Goal: Task Accomplishment & Management: Manage account settings

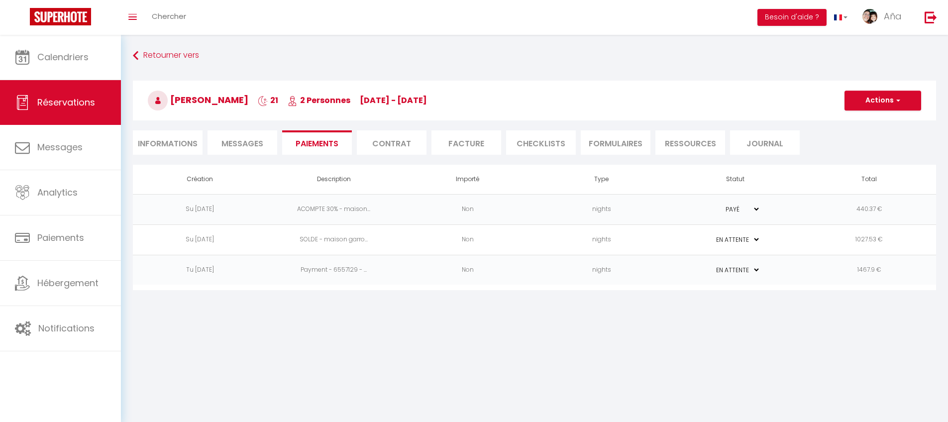
select select "0"
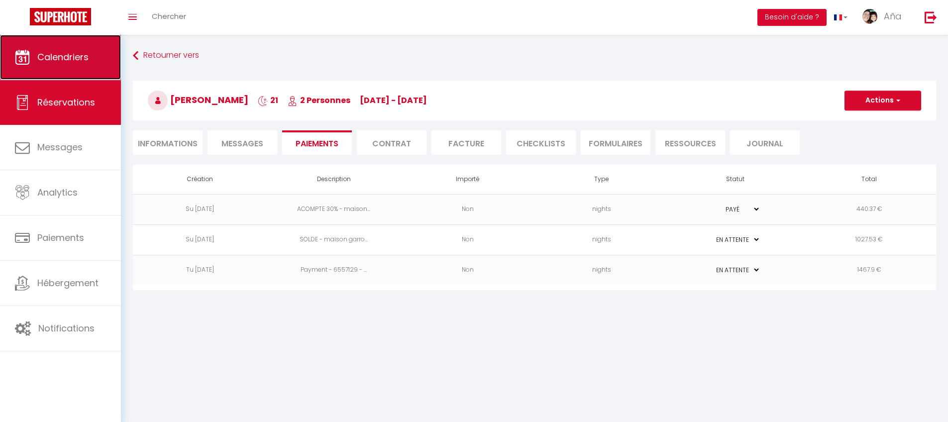
click at [54, 60] on span "Calendriers" at bounding box center [62, 57] width 51 height 12
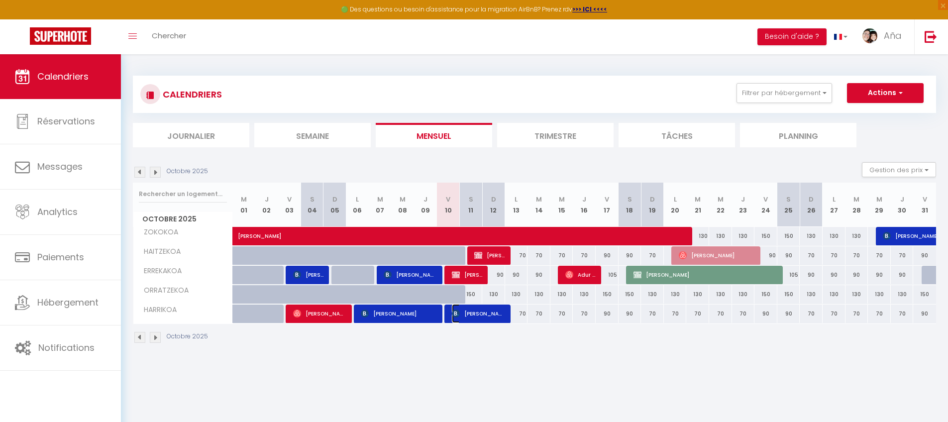
click at [485, 314] on span "[PERSON_NAME]" at bounding box center [478, 313] width 53 height 19
select select "OK"
select select "KO"
select select "0"
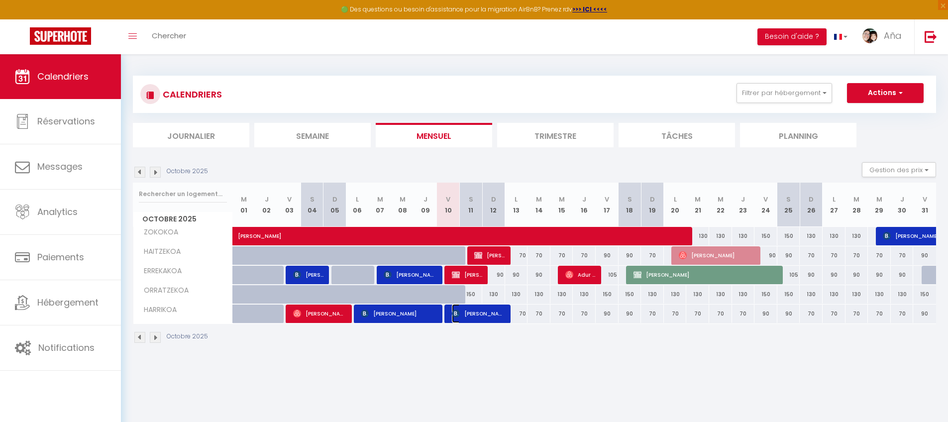
select select "1"
select select
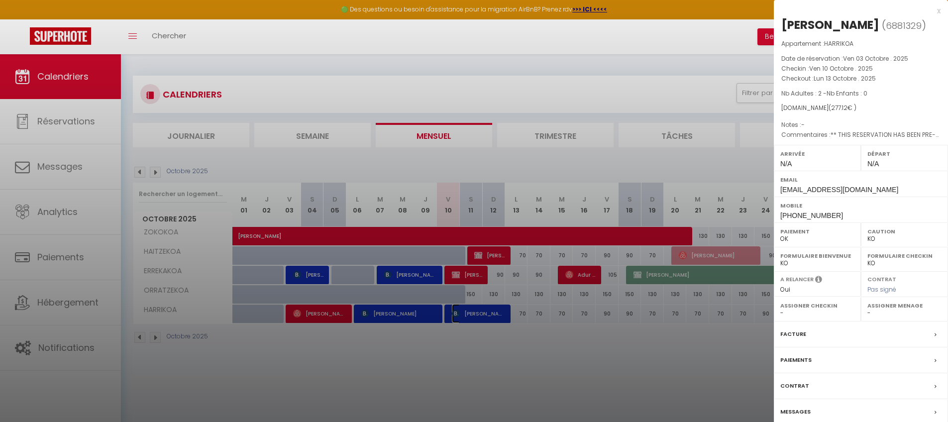
select select "6410"
select select "13530"
click at [803, 413] on label "Messages" at bounding box center [796, 412] width 30 height 10
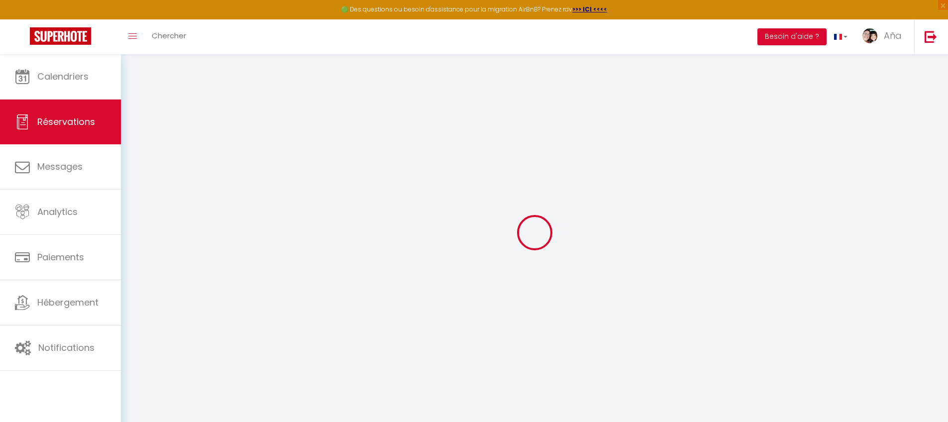
select select
checkbox input "false"
type textarea "** THIS RESERVATION HAS BEEN PRE-PAID ** Reservation has a cancellation grace p…"
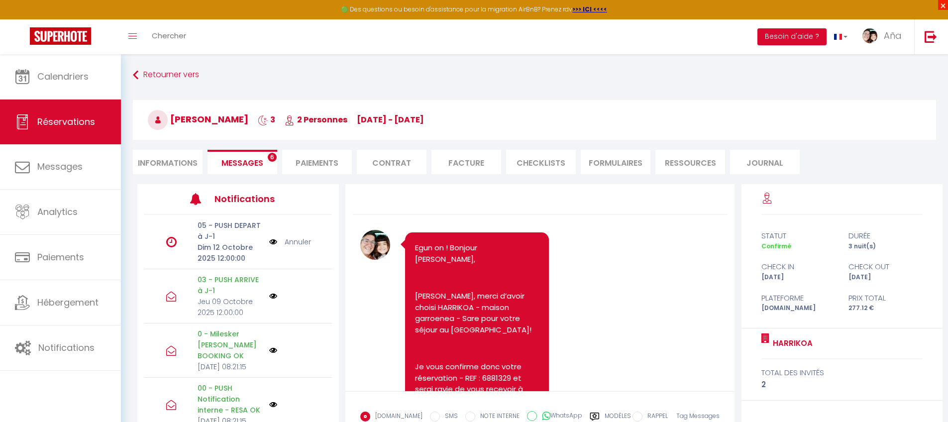
scroll to position [2709, 0]
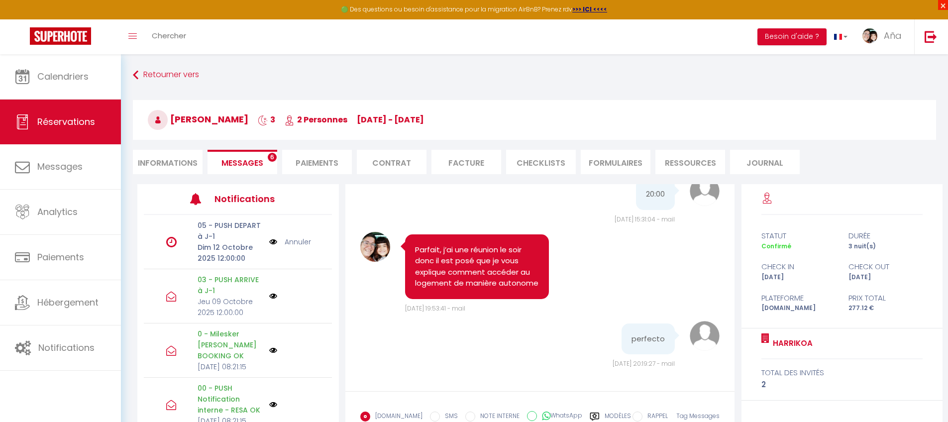
click at [943, 6] on span "×" at bounding box center [943, 5] width 10 height 10
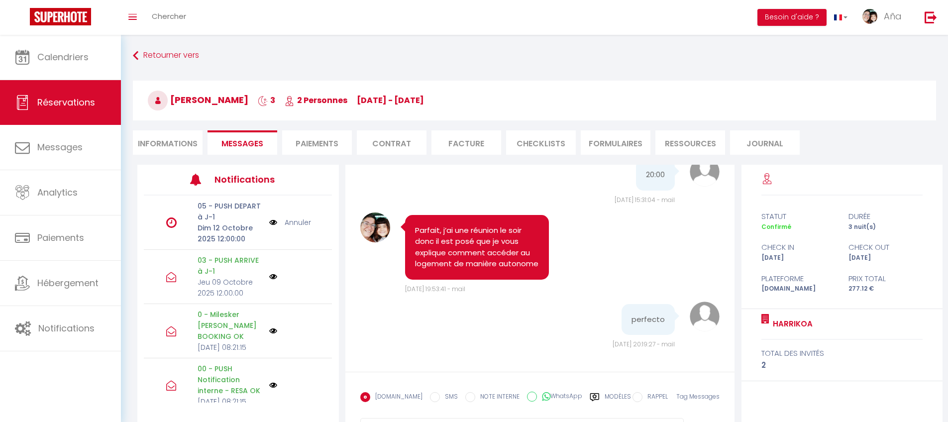
click at [605, 397] on label "Modèles" at bounding box center [618, 400] width 26 height 17
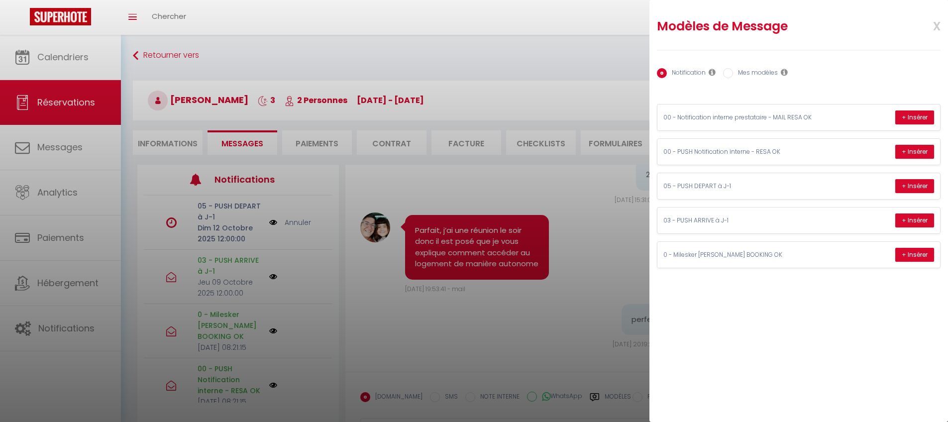
click at [756, 71] on label "Mes modèles" at bounding box center [755, 73] width 45 height 11
click at [733, 71] on input "Mes modèles" at bounding box center [728, 73] width 10 height 10
radio input "true"
radio input "false"
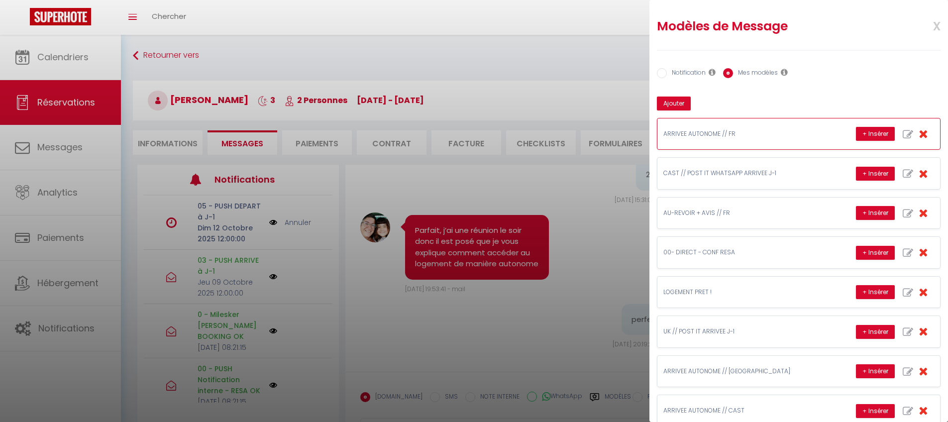
click at [755, 132] on p "ARRIVEE AUTONOME // FR" at bounding box center [738, 133] width 149 height 9
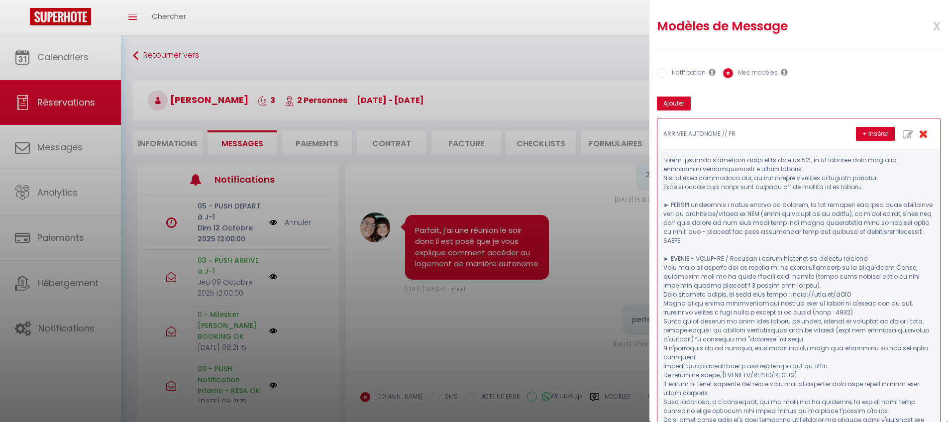
click at [903, 134] on icon "button" at bounding box center [908, 134] width 10 height 10
type input "ARRIVEE AUTONOME // FR"
type textarea "Lorem ipsumdo s'ametcon adipi elits do eius 95t, in ut laboree dolo mag aliq en…"
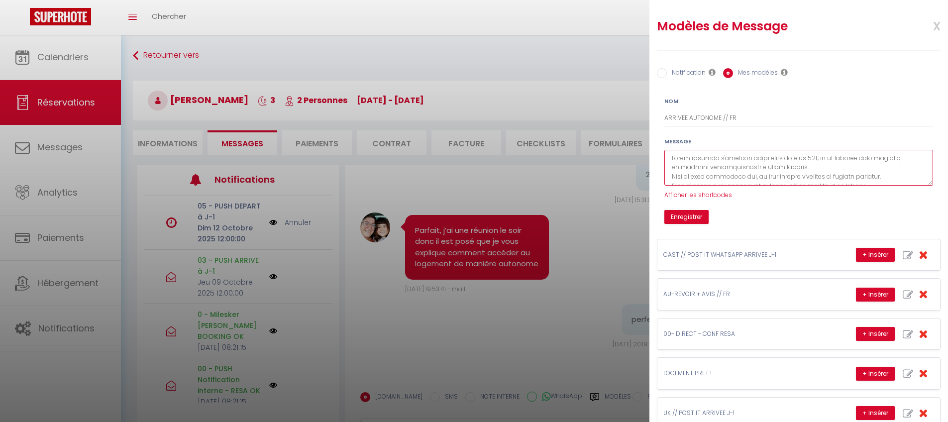
click at [768, 173] on textarea at bounding box center [799, 168] width 269 height 36
click at [694, 213] on button "Enregistrer" at bounding box center [687, 217] width 44 height 14
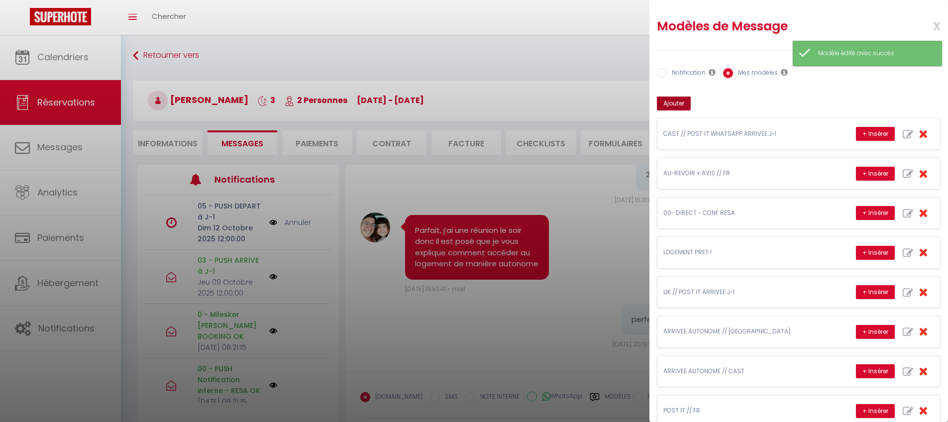
click at [665, 101] on button "Ajouter" at bounding box center [674, 104] width 34 height 14
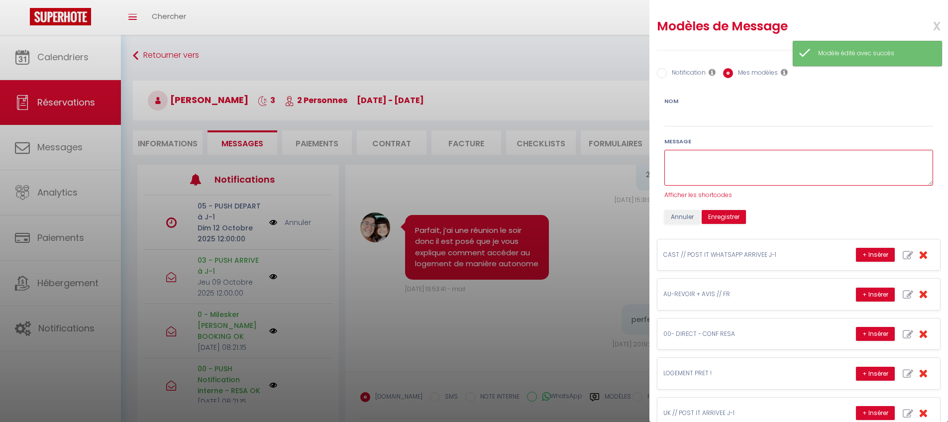
click at [732, 164] on textarea at bounding box center [799, 168] width 269 height 36
paste textarea "Lorem ipsumdo s'ametcon adipi elits do eius 95t, in ut laboree dolo mag aliq en…"
type textarea "Lorem ipsumdo s'ametcon adipi elits do eius 95t, in ut laboree dolo mag aliq en…"
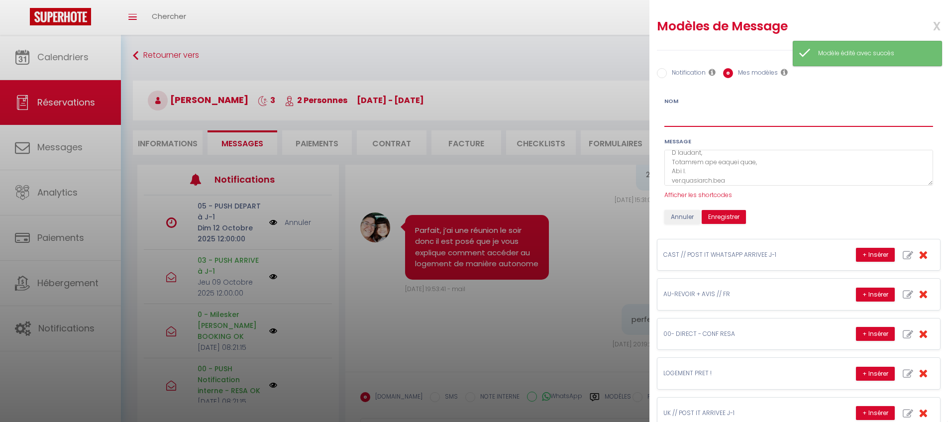
click at [708, 119] on input "Nom" at bounding box center [799, 118] width 269 height 18
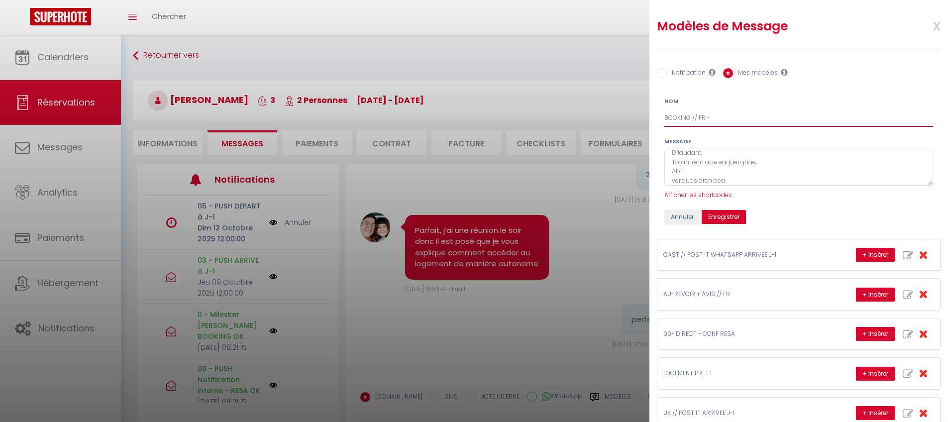
click at [746, 115] on input "BOOKING // FR -" at bounding box center [799, 118] width 269 height 18
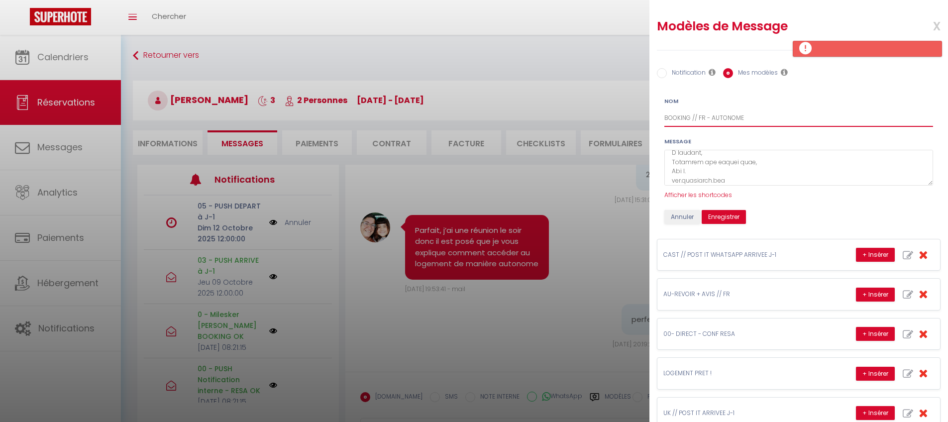
type input "BOOKING // FR - AUTONOME"
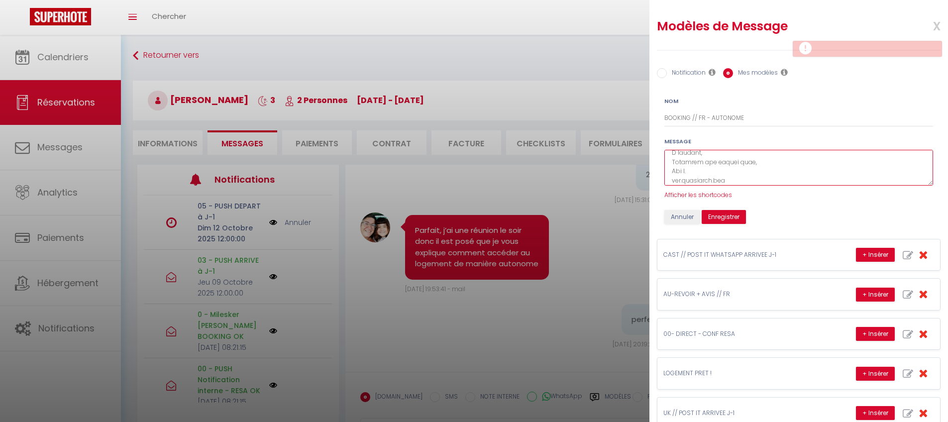
scroll to position [356, 0]
drag, startPoint x: 746, startPoint y: 184, endPoint x: 743, endPoint y: 168, distance: 15.8
click at [743, 168] on textarea at bounding box center [799, 168] width 269 height 36
drag, startPoint x: 743, startPoint y: 168, endPoint x: 753, endPoint y: 177, distance: 13.0
click at [752, 177] on textarea at bounding box center [799, 168] width 269 height 36
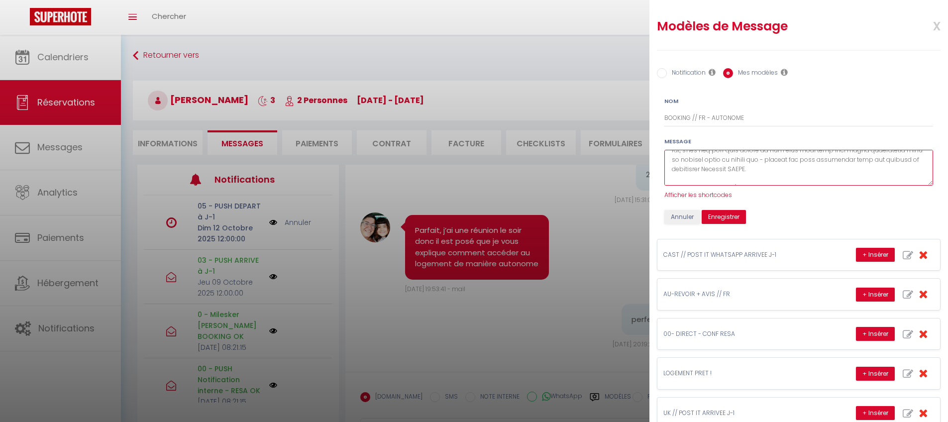
scroll to position [29, 0]
drag, startPoint x: 855, startPoint y: 158, endPoint x: 727, endPoint y: 156, distance: 127.5
click at [727, 156] on textarea at bounding box center [799, 168] width 269 height 36
click at [789, 168] on textarea at bounding box center [799, 168] width 269 height 36
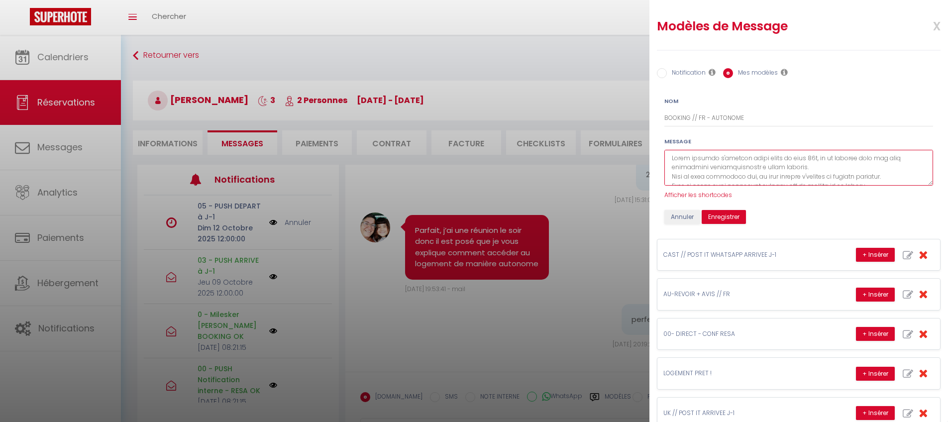
drag, startPoint x: 808, startPoint y: 162, endPoint x: 654, endPoint y: 153, distance: 154.1
click at [654, 153] on div "Nom BOOKING // FR - AUTONOME Message Afficher les shortcodes Annuler Enregistre…" at bounding box center [799, 156] width 295 height 135
click at [728, 156] on textarea at bounding box center [799, 168] width 269 height 36
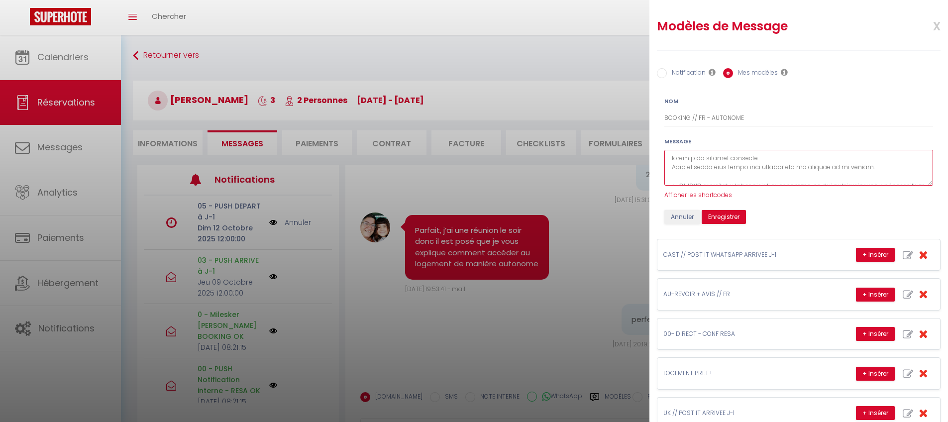
click at [716, 155] on textarea at bounding box center [799, 168] width 269 height 36
click at [670, 159] on textarea at bounding box center [799, 168] width 269 height 36
click at [670, 158] on textarea at bounding box center [799, 168] width 269 height 36
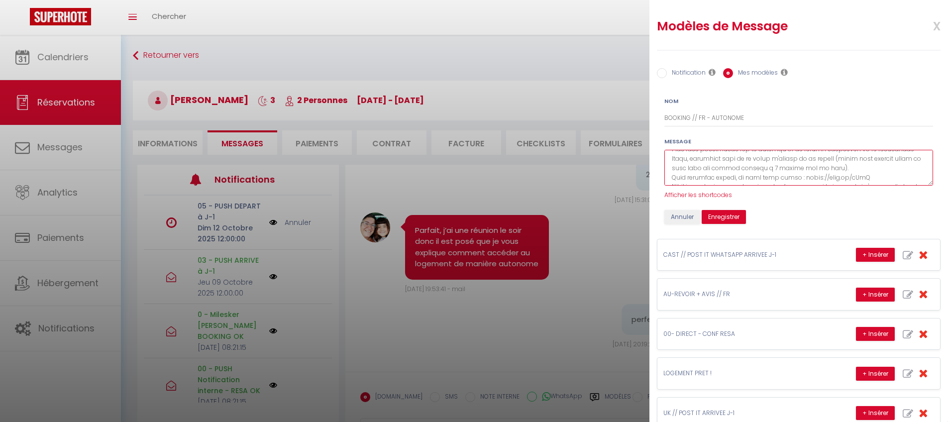
click at [872, 172] on textarea at bounding box center [799, 168] width 269 height 36
click at [679, 175] on textarea at bounding box center [799, 168] width 269 height 36
paste textarea "[URL][DOMAIN_NAME]"
type textarea "LOREMIP DO SITAMETCO AD ELITSEDD Eius te incid utla etdol magn aliquae adm ve q…"
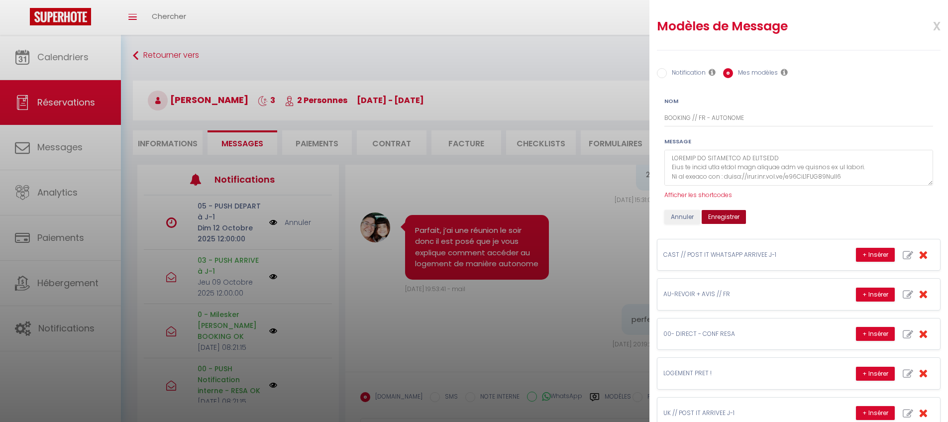
click at [739, 215] on button "Enregistrer" at bounding box center [724, 217] width 44 height 14
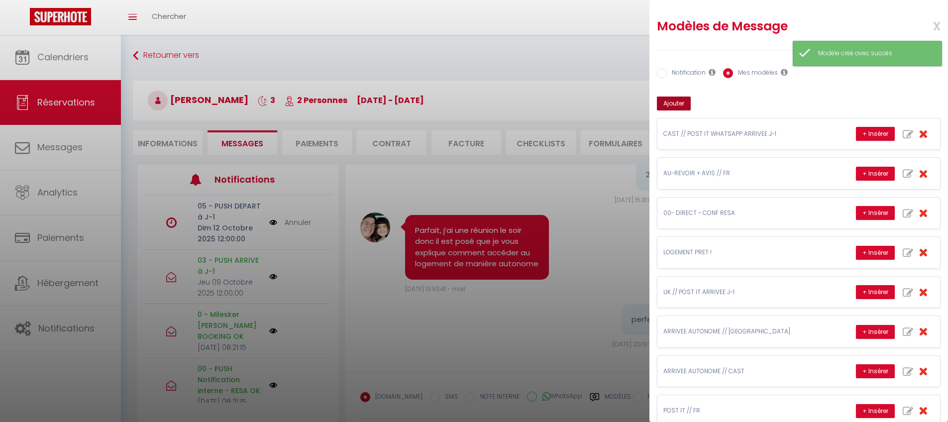
click at [687, 100] on button "Ajouter" at bounding box center [674, 104] width 34 height 14
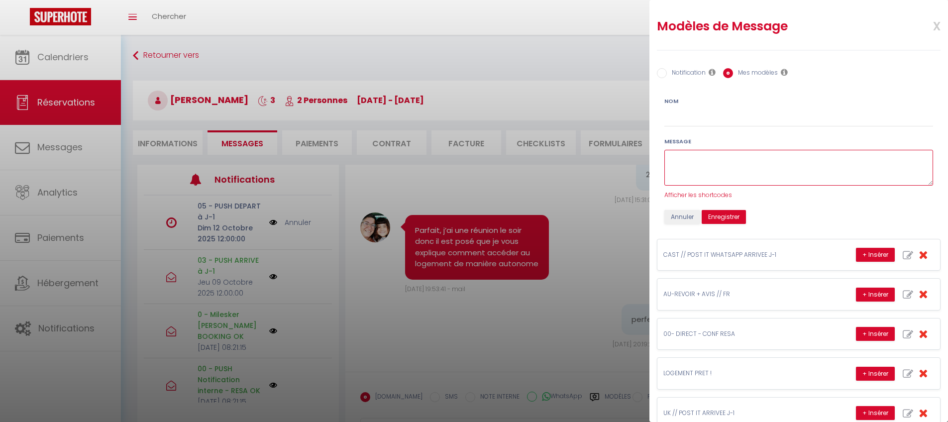
click at [695, 159] on textarea at bounding box center [799, 168] width 269 height 36
paste textarea "Je vous informe que j’ai un impératif [DATE] et que je ne pourrai pas vous accu…"
drag, startPoint x: 827, startPoint y: 161, endPoint x: 844, endPoint y: 158, distance: 17.8
click at [827, 161] on textarea "Je vous informe que j’ai un impératif [DATE] et que je ne pourrai pas vous accu…" at bounding box center [799, 168] width 269 height 36
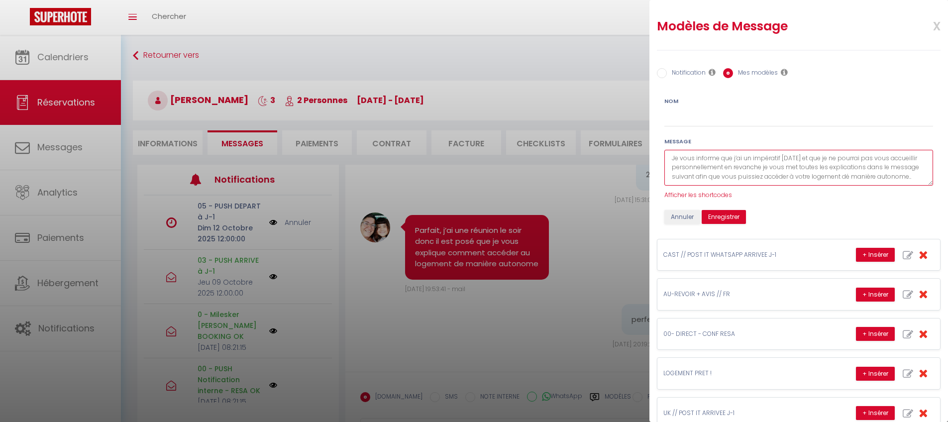
scroll to position [0, 0]
drag, startPoint x: 735, startPoint y: 157, endPoint x: 625, endPoint y: 163, distance: 110.7
click at [625, 163] on body "🟢 Des questions ou besoin d'assistance pour la migration AirBnB? Prenez rdv >>>…" at bounding box center [474, 253] width 948 height 437
click at [810, 158] on textarea "J’ai malheureusment [DATE] un impératif [DATE] et que je ne pourrai pas vous ac…" at bounding box center [799, 168] width 269 height 36
click at [810, 157] on textarea "J’ai malheureusment [DATE] un impératif [DATE] et que je ne pourrai pas vous ac…" at bounding box center [799, 168] width 269 height 36
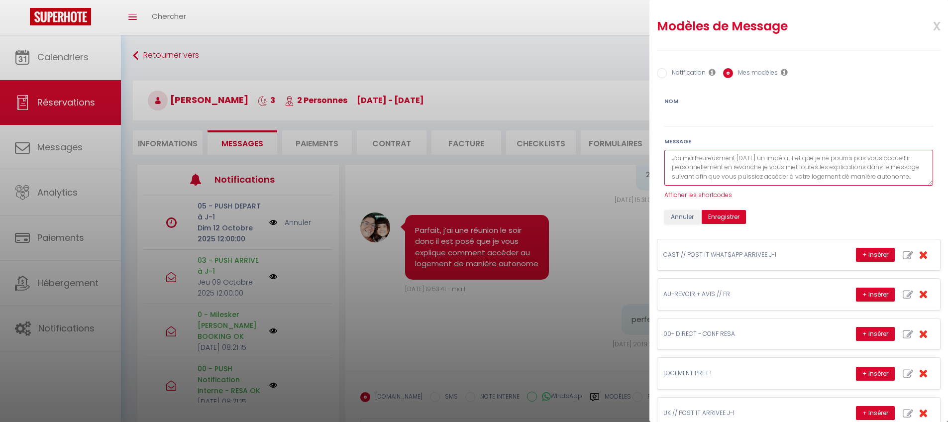
click at [822, 159] on textarea "J’ai malheureusment [DATE] un impératif et que je ne pourrai pas vous accueilli…" at bounding box center [799, 168] width 269 height 36
click at [715, 156] on textarea "J’ai malheureusment [DATE] un impératif et je ne pourrai pas vous accueillir pe…" at bounding box center [799, 168] width 269 height 36
drag, startPoint x: 705, startPoint y: 176, endPoint x: 646, endPoint y: 145, distance: 67.0
click at [646, 145] on body "🟢 Des questions ou besoin d'assistance pour la migration AirBnB? Prenez rdv >>>…" at bounding box center [474, 253] width 948 height 437
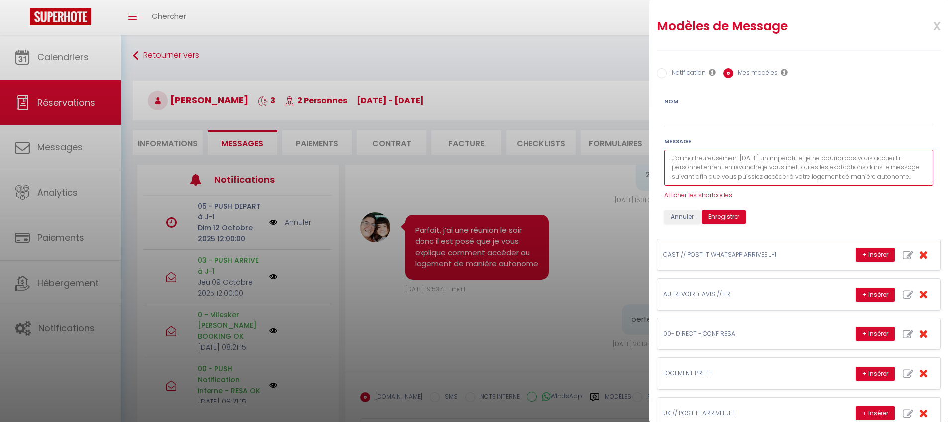
type textarea "J’ai malheureusement [DATE] un impératif et je ne pourrai pas vous accueillir p…"
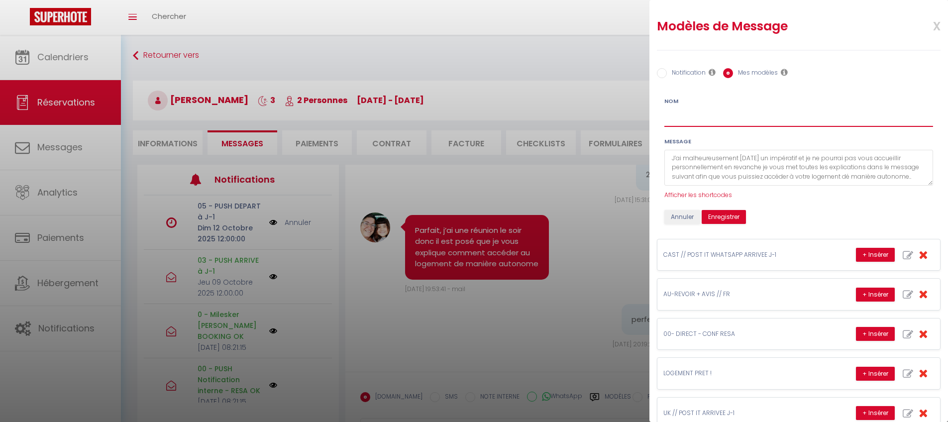
click at [684, 117] on input "Nom" at bounding box center [799, 118] width 269 height 18
type input "FR // INFO PAS LA"
click at [726, 215] on button "Enregistrer" at bounding box center [724, 217] width 44 height 14
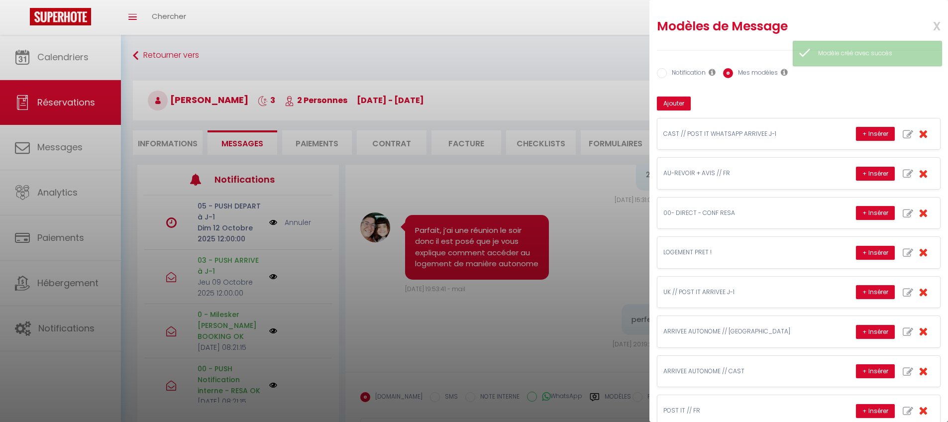
click at [563, 57] on div at bounding box center [474, 211] width 948 height 422
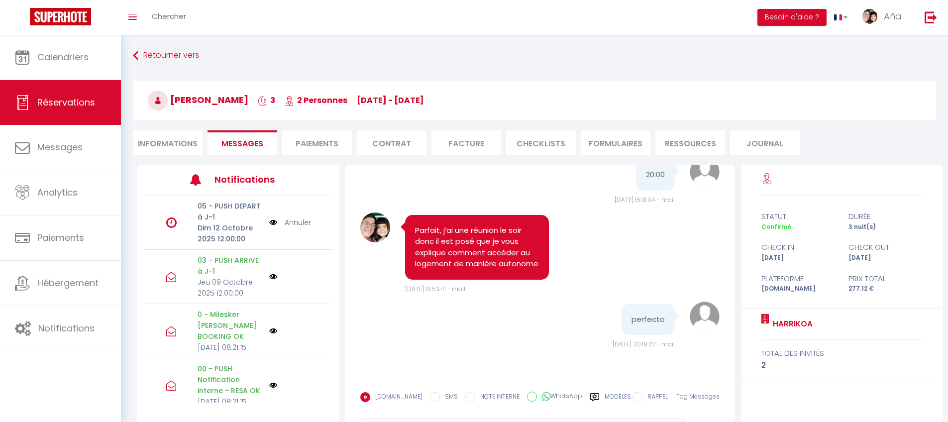
click at [605, 396] on label "Modèles" at bounding box center [618, 400] width 26 height 17
radio input "true"
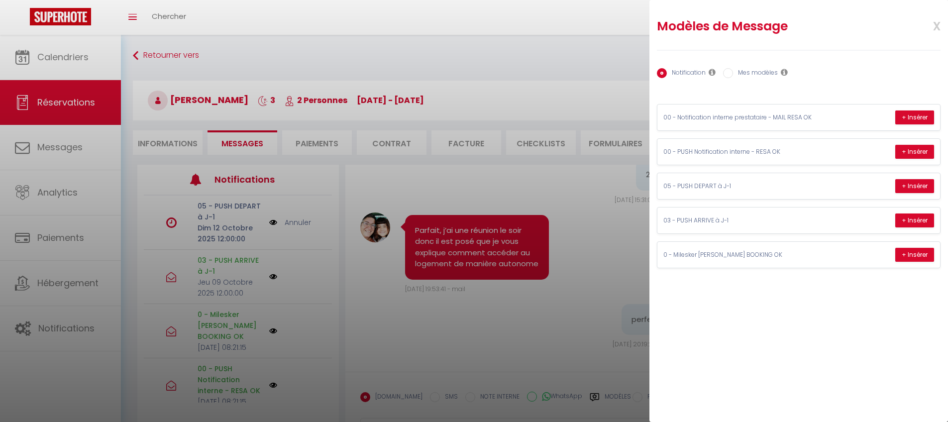
click at [751, 71] on label "Mes modèles" at bounding box center [755, 73] width 45 height 11
click at [733, 71] on input "Mes modèles" at bounding box center [728, 73] width 10 height 10
radio input "true"
radio input "false"
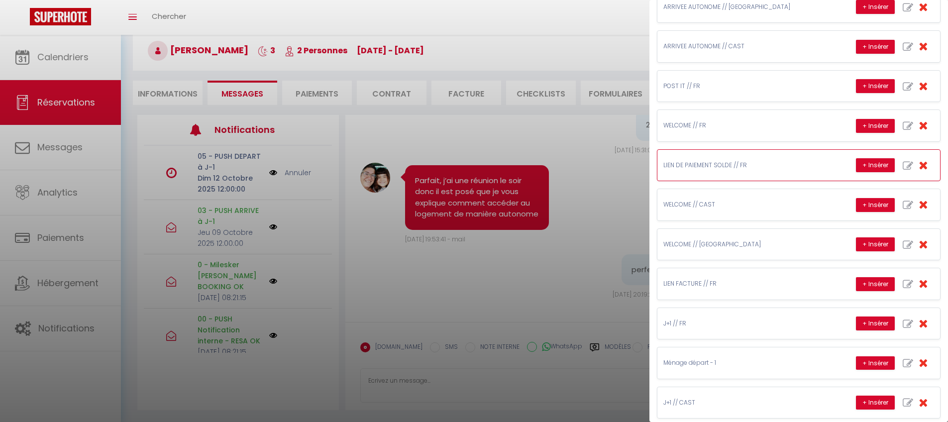
scroll to position [343, 0]
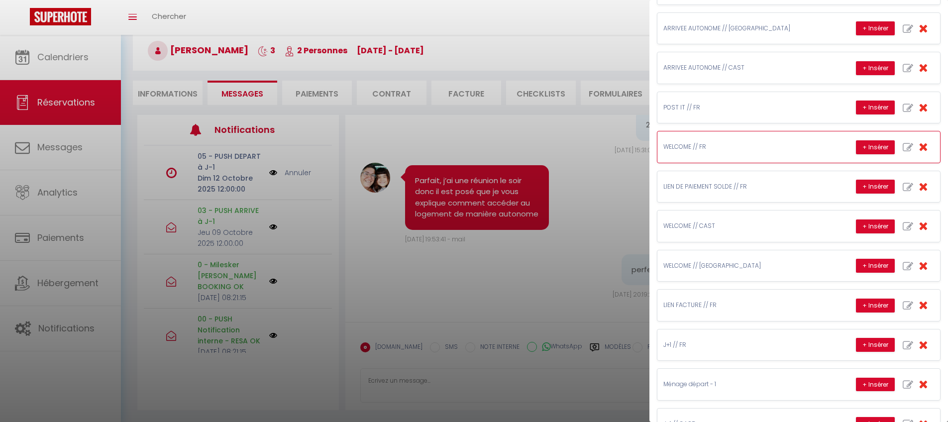
click at [903, 145] on icon "button" at bounding box center [908, 147] width 10 height 10
type input "WELCOME // FR"
type textarea "Lore ip, Dolorsi [AMETC:ADIPI_ELIT], S'doeius tem inci utlab etdo? Ma aliq Eni …"
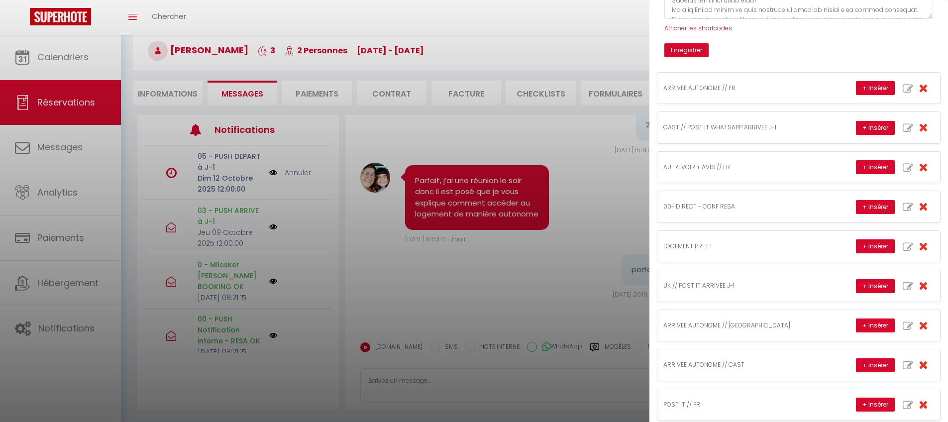
scroll to position [0, 0]
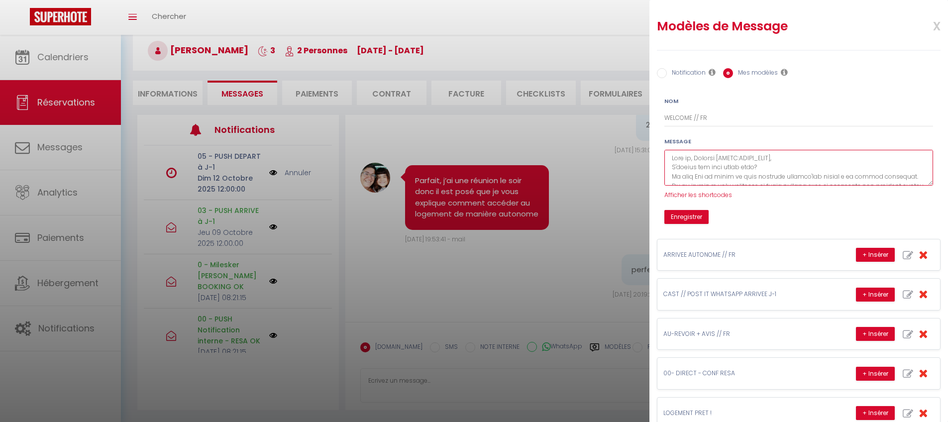
click at [769, 158] on textarea at bounding box center [799, 168] width 269 height 36
click at [700, 211] on button "Enregistrer" at bounding box center [687, 217] width 44 height 14
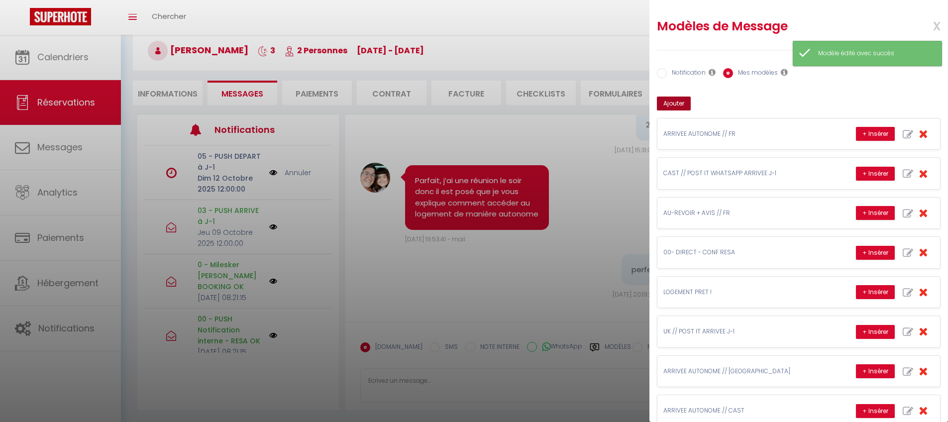
click at [685, 107] on button "Ajouter" at bounding box center [674, 104] width 34 height 14
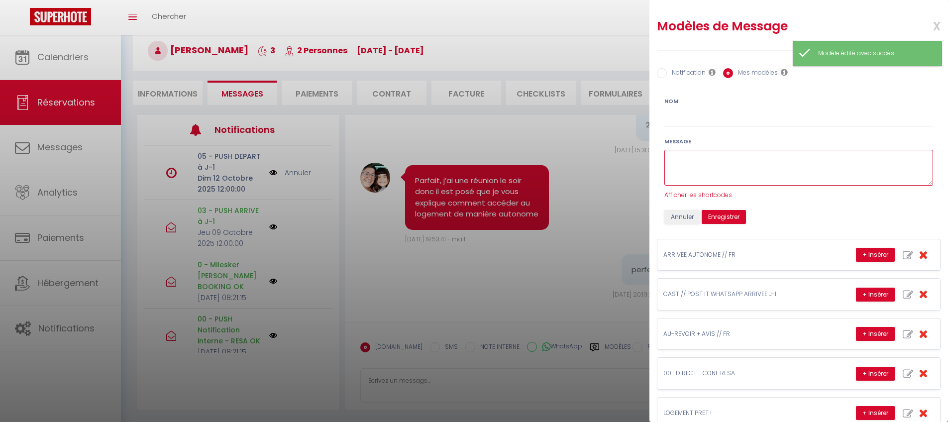
click at [714, 160] on textarea at bounding box center [799, 168] width 269 height 36
click at [718, 161] on textarea at bounding box center [799, 168] width 269 height 36
paste textarea "Lore ip, Dolorsi [AMETC:ADIPI_ELIT], S'doeius tem inci utlab etdo? Ma aliq Eni …"
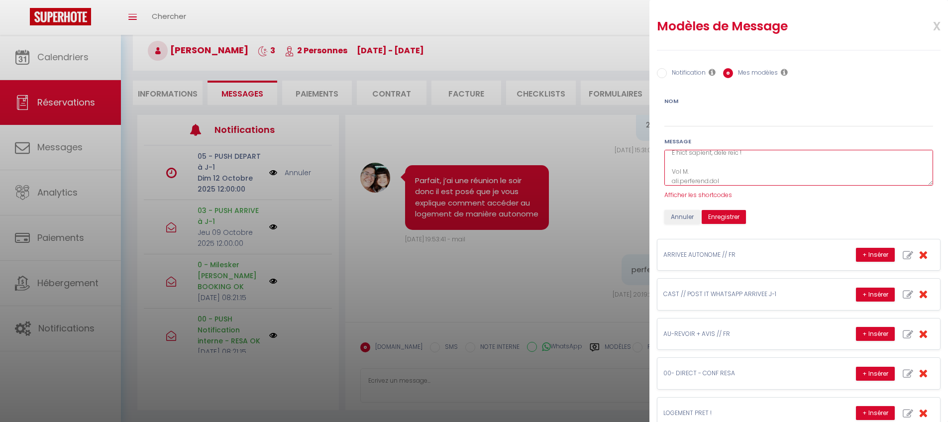
scroll to position [570, 0]
drag, startPoint x: 740, startPoint y: 182, endPoint x: 739, endPoint y: 172, distance: 9.5
click at [739, 172] on textarea at bounding box center [799, 168] width 269 height 36
type textarea "Lore ip, Dolorsi [AMETC:ADIPI_ELIT], S'doeius tem inci utlab etdo? Ma aliq Eni …"
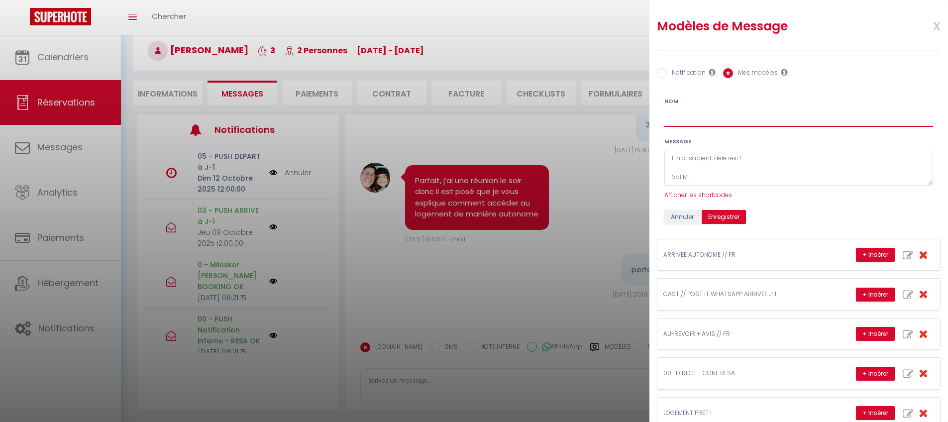
click at [761, 118] on input "Nom" at bounding box center [799, 118] width 269 height 18
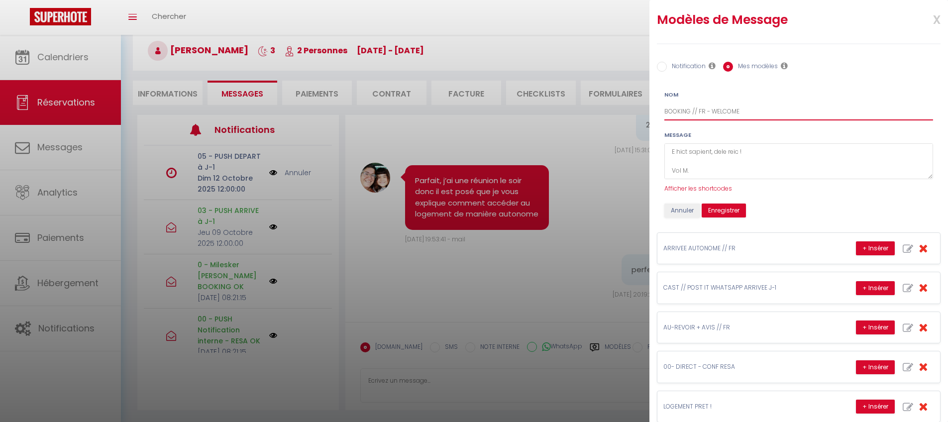
scroll to position [527, 0]
type input "BOOKING // FR - WELCOME"
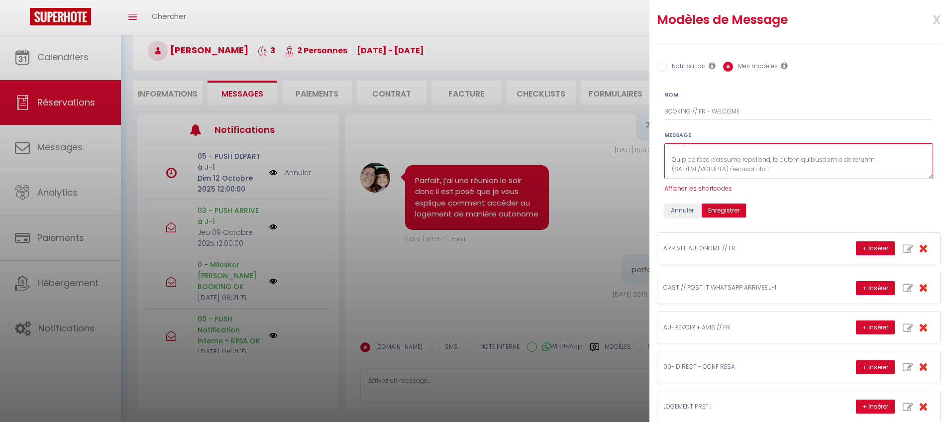
click at [863, 161] on textarea at bounding box center [799, 161] width 269 height 36
drag, startPoint x: 826, startPoint y: 169, endPoint x: 680, endPoint y: 156, distance: 146.9
click at [680, 156] on textarea at bounding box center [799, 161] width 269 height 36
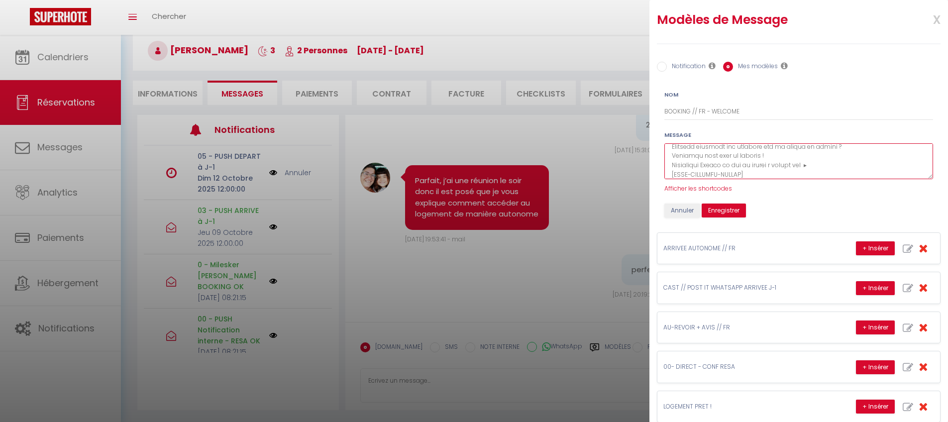
click at [774, 154] on textarea at bounding box center [799, 161] width 269 height 36
click at [826, 157] on textarea at bounding box center [799, 161] width 269 height 36
click at [846, 167] on textarea at bounding box center [799, 161] width 269 height 36
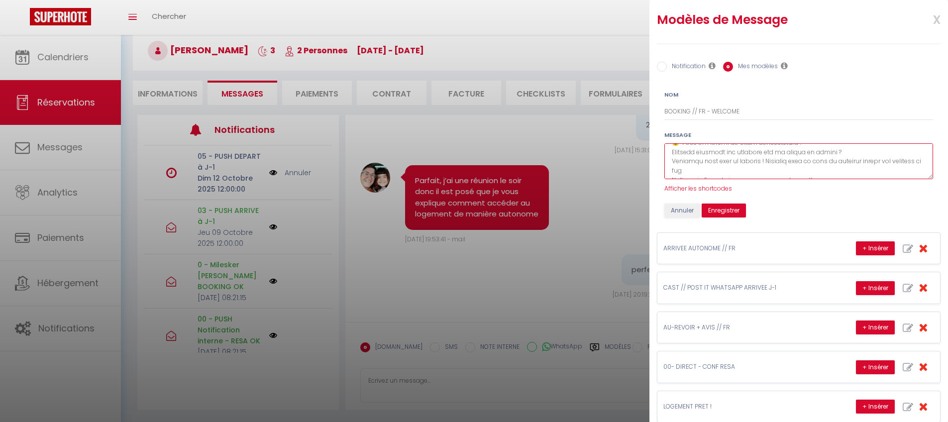
click at [739, 171] on textarea at bounding box center [799, 161] width 269 height 36
drag, startPoint x: 767, startPoint y: 162, endPoint x: 770, endPoint y: 170, distance: 8.7
click at [770, 170] on textarea at bounding box center [799, 161] width 269 height 36
click at [772, 163] on textarea at bounding box center [799, 161] width 269 height 36
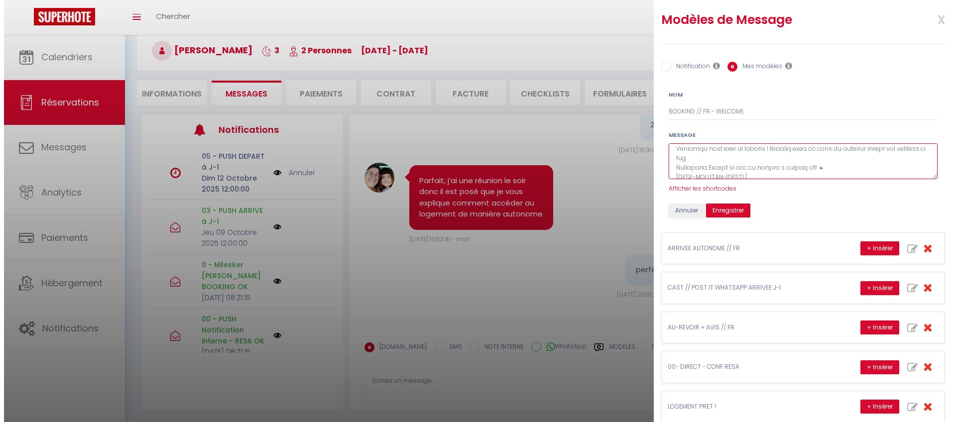
scroll to position [362, 0]
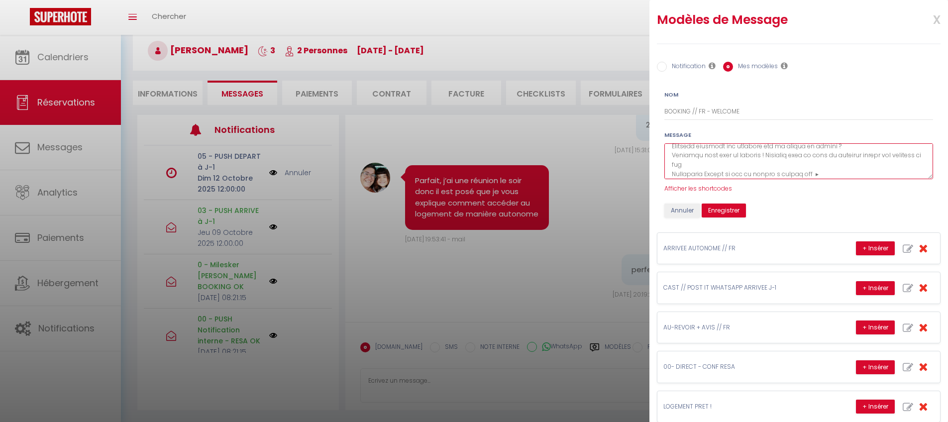
drag, startPoint x: 767, startPoint y: 155, endPoint x: 768, endPoint y: 163, distance: 8.0
click at [768, 163] on textarea at bounding box center [799, 161] width 269 height 36
click at [777, 164] on textarea at bounding box center [799, 161] width 269 height 36
type textarea "Lore ip, Dolorsi [AMETC:ADIPI_ELIT], S'doeius tem inci utlab etdo? Ma aliq Eni …"
click at [694, 190] on span "Afficher les shortcodes" at bounding box center [699, 188] width 68 height 8
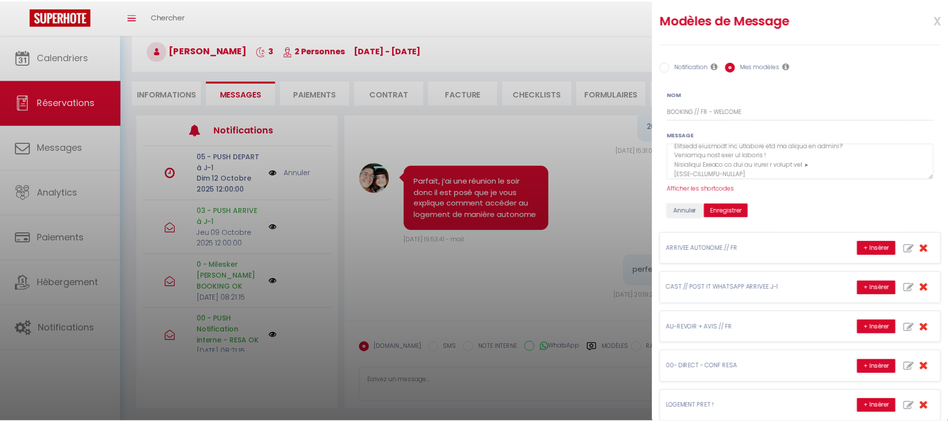
scroll to position [2676, 0]
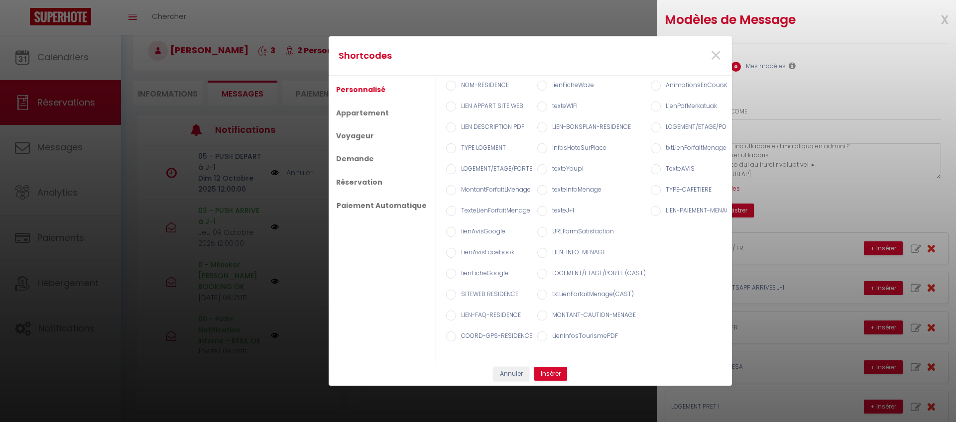
click at [482, 185] on label "MontantForfaitLMenage" at bounding box center [493, 190] width 75 height 11
click at [456, 185] on input "MontantForfaitLMenage" at bounding box center [451, 190] width 10 height 10
radio input "true"
click at [555, 370] on div "Shortcodes × Personnalisé Appartement Voyageur Demande Réservation Paiement Aut…" at bounding box center [530, 211] width 403 height 350
click at [552, 381] on button "Insérer" at bounding box center [550, 374] width 33 height 14
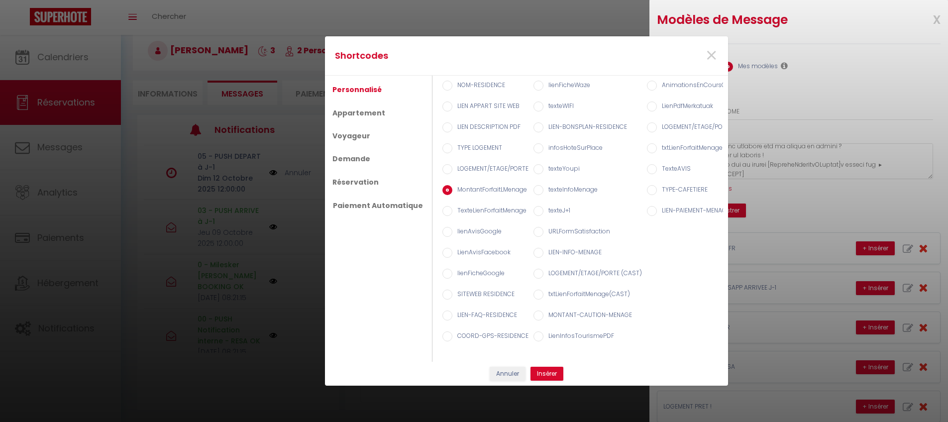
scroll to position [2709, 0]
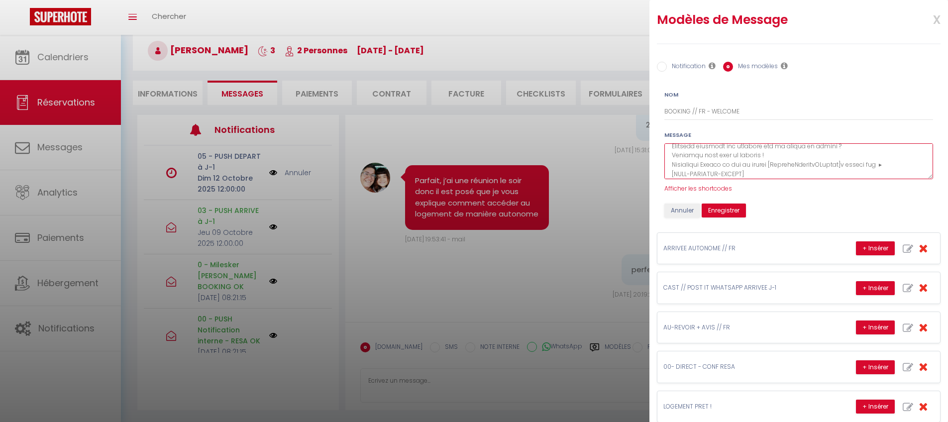
click at [852, 164] on textarea at bounding box center [799, 161] width 269 height 36
click at [877, 164] on textarea at bounding box center [799, 161] width 269 height 36
click at [898, 160] on textarea at bounding box center [799, 161] width 269 height 36
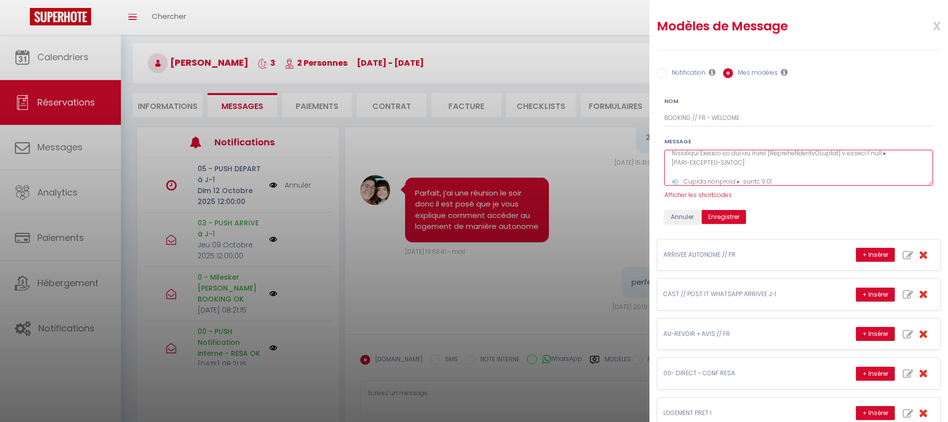
scroll to position [367, 0]
click at [839, 175] on textarea at bounding box center [799, 168] width 269 height 36
click at [909, 163] on textarea at bounding box center [799, 168] width 269 height 36
click at [865, 175] on textarea at bounding box center [799, 168] width 269 height 36
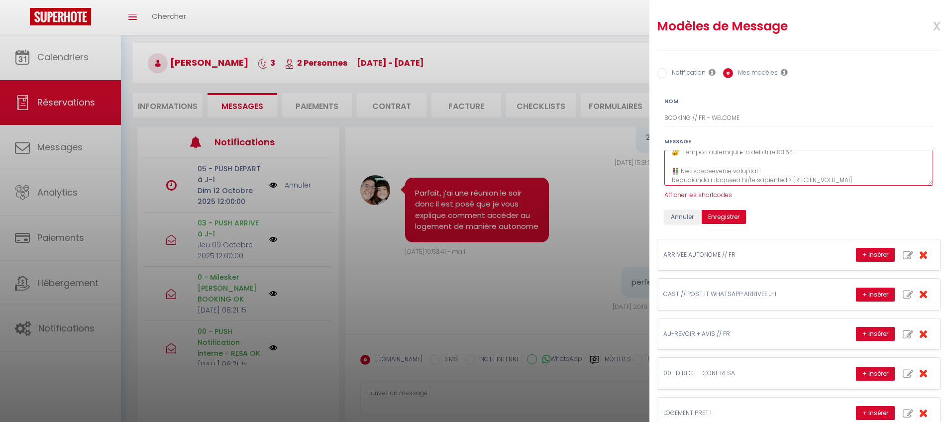
click at [698, 159] on textarea at bounding box center [799, 168] width 269 height 36
click at [860, 178] on textarea at bounding box center [799, 168] width 269 height 36
click at [715, 156] on textarea at bounding box center [799, 168] width 269 height 36
click at [679, 158] on textarea at bounding box center [799, 168] width 269 height 36
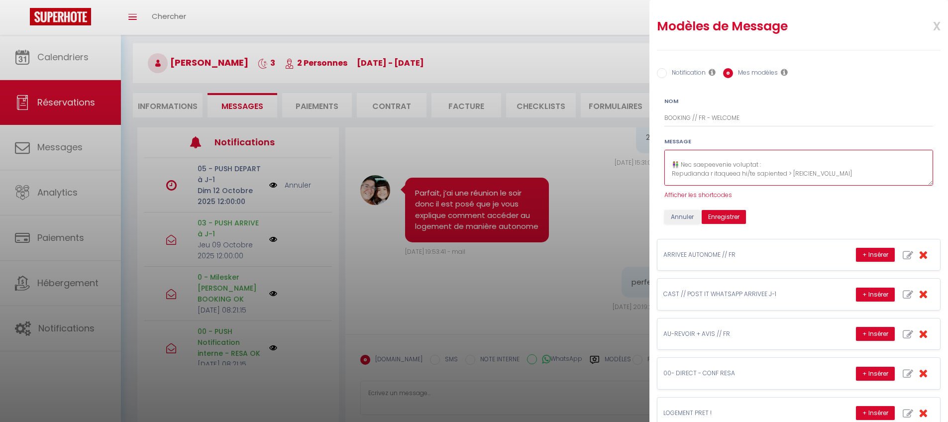
click at [878, 173] on textarea at bounding box center [799, 168] width 269 height 36
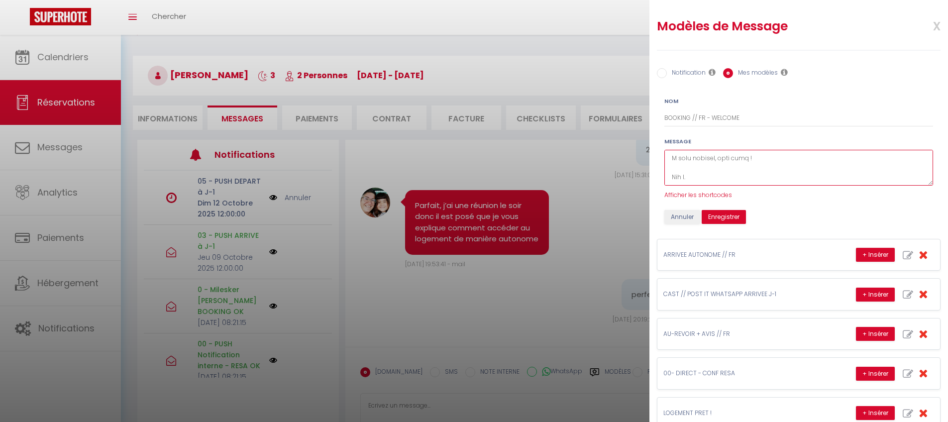
scroll to position [51, 0]
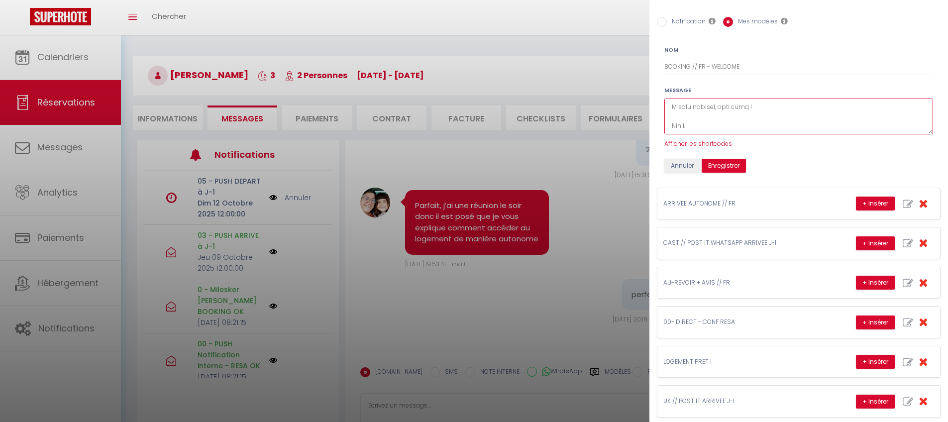
click at [732, 123] on textarea at bounding box center [799, 117] width 269 height 36
type textarea "Lore ip, Dolorsi [AMETC:ADIPI_ELIT], S'doeius tem inci utlab etdo? Ma aliq Eni …"
click at [728, 166] on button "Enregistrer" at bounding box center [724, 166] width 44 height 14
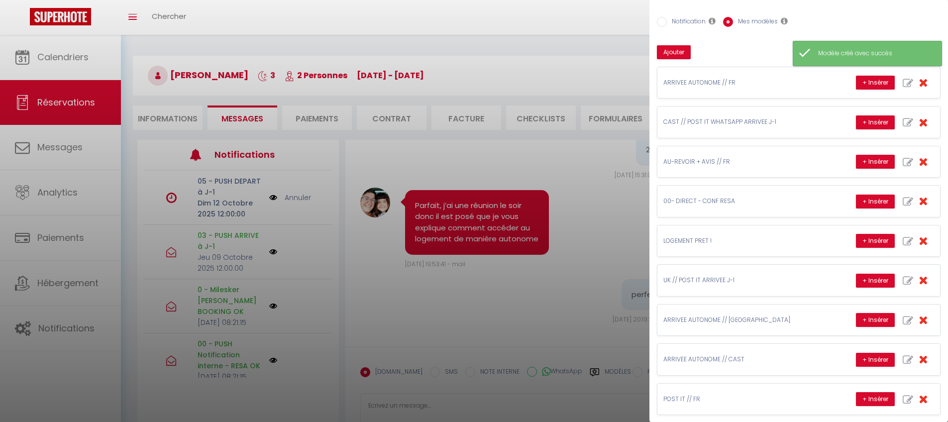
click at [686, 22] on label "Notification" at bounding box center [686, 22] width 39 height 11
click at [667, 22] on input "Notification" at bounding box center [662, 22] width 10 height 10
radio input "true"
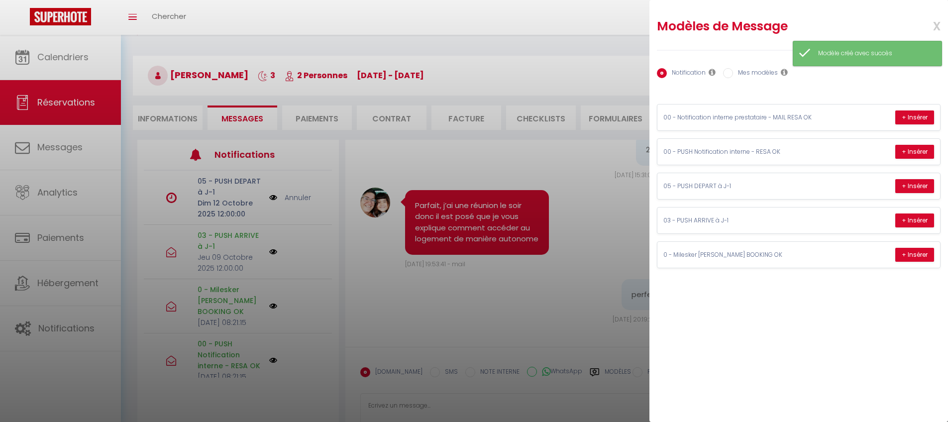
scroll to position [0, 0]
click at [933, 25] on span "x" at bounding box center [925, 24] width 31 height 23
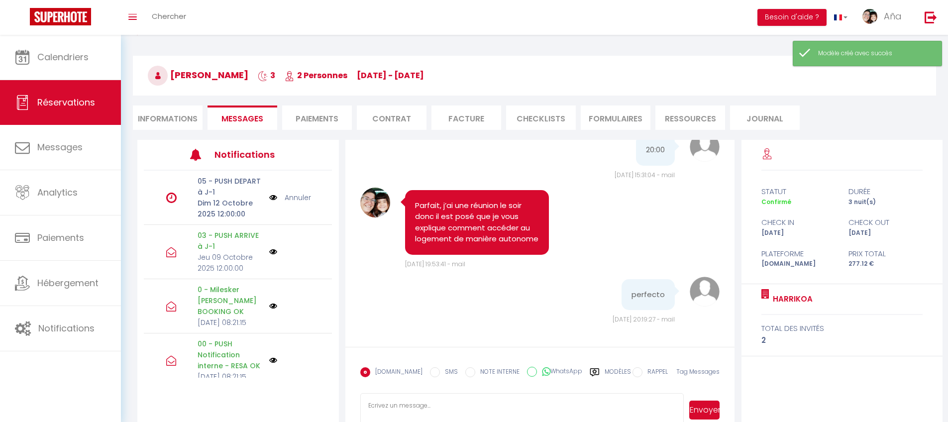
click at [605, 368] on label "Modèles" at bounding box center [618, 375] width 26 height 17
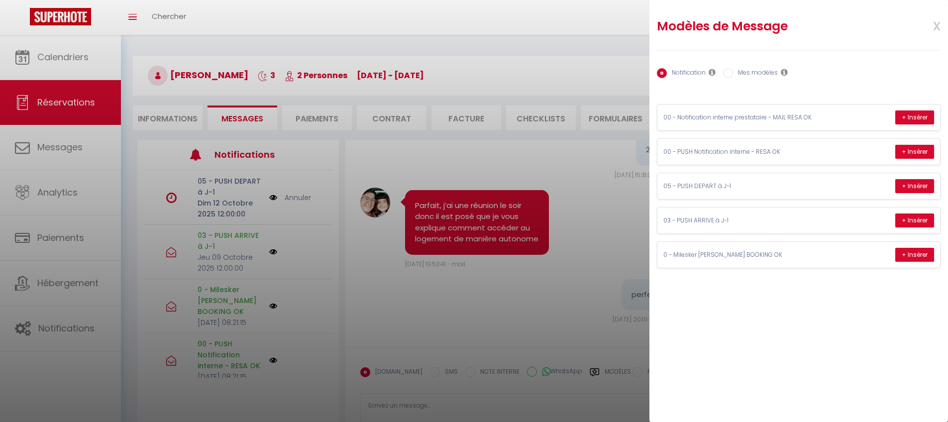
click at [753, 78] on label "Mes modèles" at bounding box center [755, 73] width 45 height 11
click at [733, 78] on input "Mes modèles" at bounding box center [728, 73] width 10 height 10
radio input "true"
radio input "false"
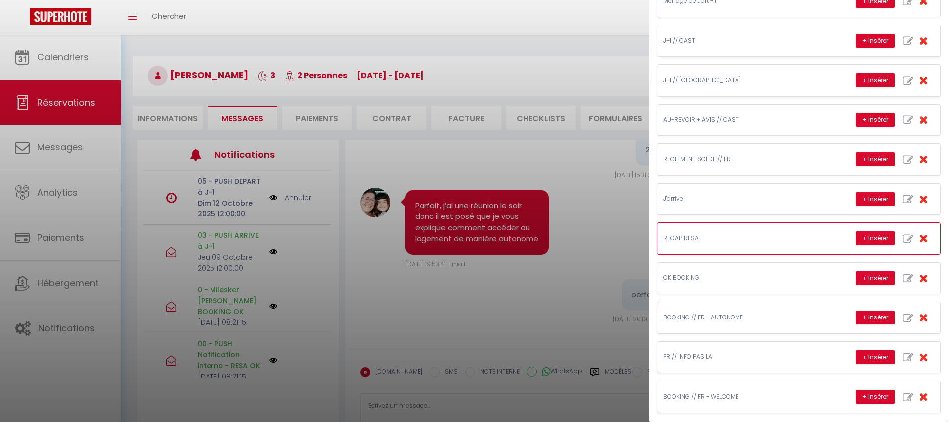
scroll to position [732, 0]
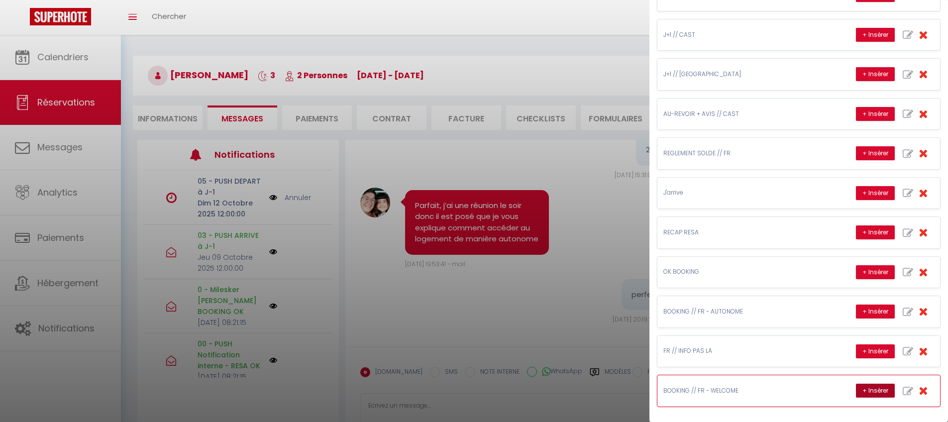
click at [869, 393] on button "+ Insérer" at bounding box center [875, 391] width 39 height 14
type textarea "Lore ip, Dolorsi AMETC, A'elitse doe temp incid utla? Et dolo Mag al enima mi v…"
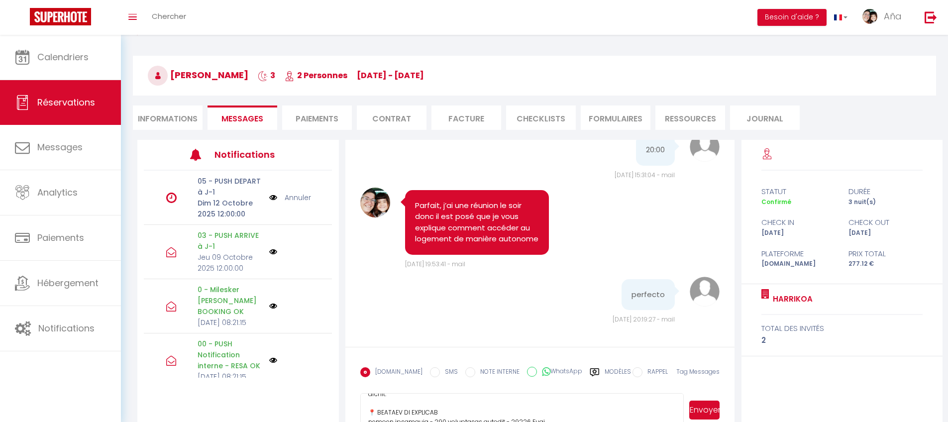
scroll to position [46, 0]
click at [493, 402] on textarea at bounding box center [522, 410] width 324 height 35
click at [605, 370] on label "Modèles" at bounding box center [618, 375] width 26 height 17
radio input "true"
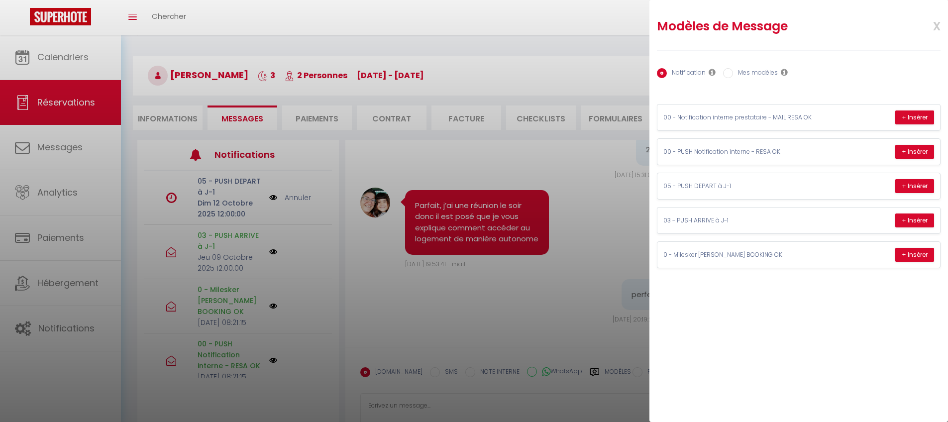
click at [770, 71] on label "Mes modèles" at bounding box center [755, 73] width 45 height 11
click at [733, 71] on input "Mes modèles" at bounding box center [728, 73] width 10 height 10
radio input "true"
radio input "false"
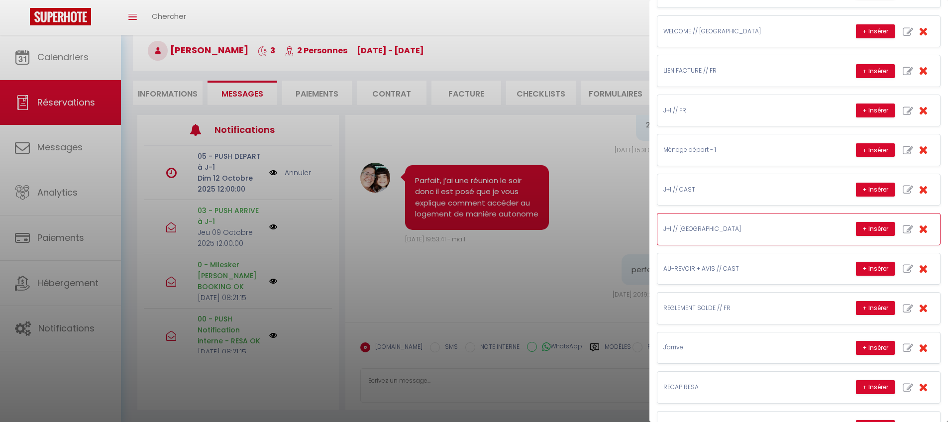
scroll to position [475, 0]
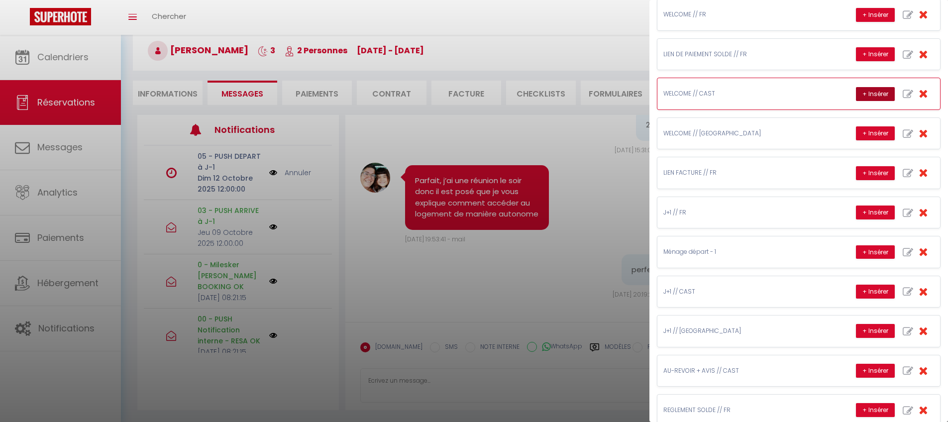
click at [856, 93] on button "+ Insérer" at bounding box center [875, 94] width 39 height 14
type textarea "Lore ip, dolo SITAM, ¿Consec adi el sedd eius? Tem Inc u labor etdolorem al eni…"
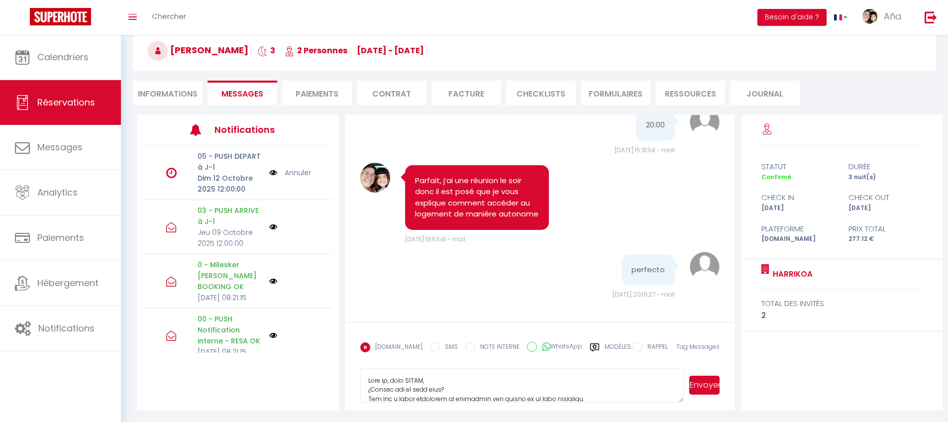
click at [535, 389] on textarea at bounding box center [522, 385] width 324 height 35
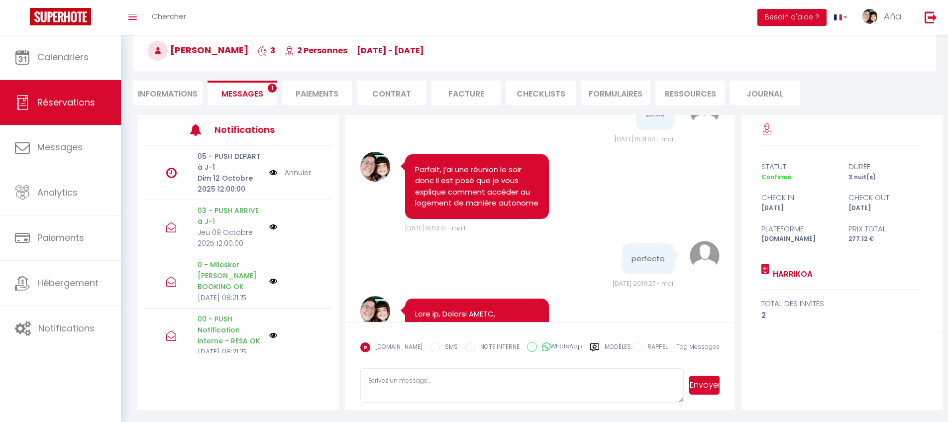
click at [607, 345] on label "Modèles" at bounding box center [618, 351] width 26 height 17
radio input "true"
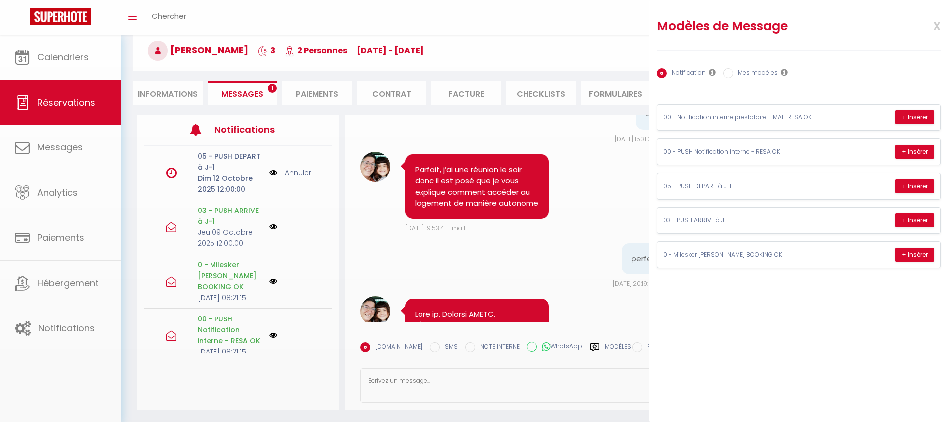
scroll to position [0, 0]
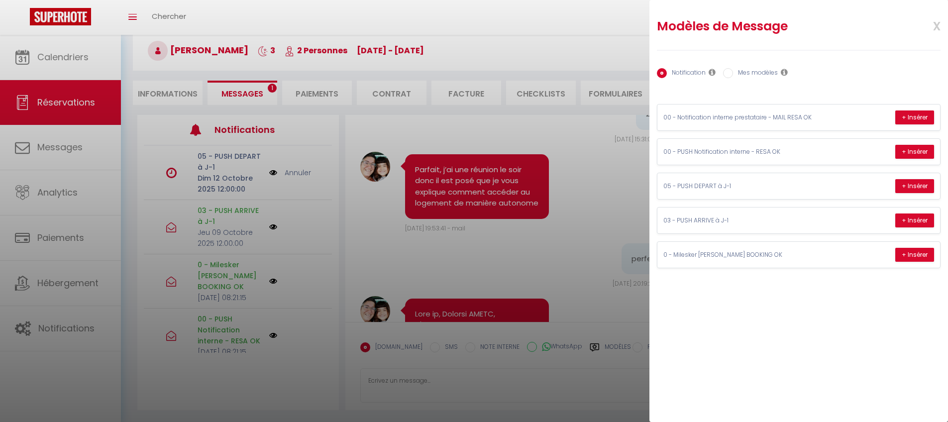
click at [748, 73] on label "Mes modèles" at bounding box center [755, 73] width 45 height 11
click at [733, 73] on input "Mes modèles" at bounding box center [728, 73] width 10 height 10
radio input "true"
radio input "false"
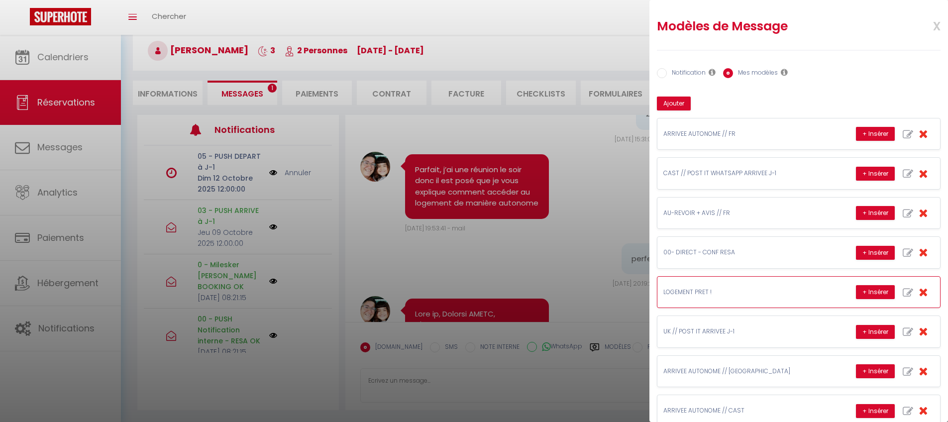
scroll to position [6, 0]
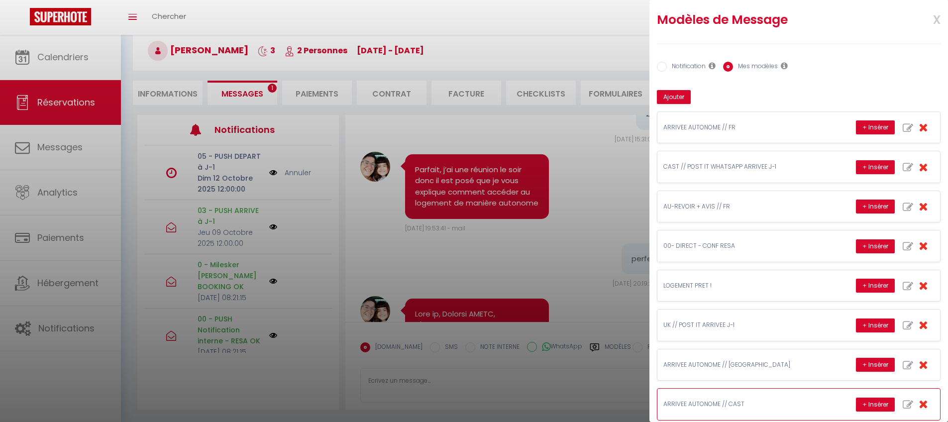
click at [727, 403] on p "ARRIVEE AUTONOME // CAST" at bounding box center [738, 404] width 149 height 9
click at [876, 411] on button "+ Insérer" at bounding box center [875, 405] width 39 height 14
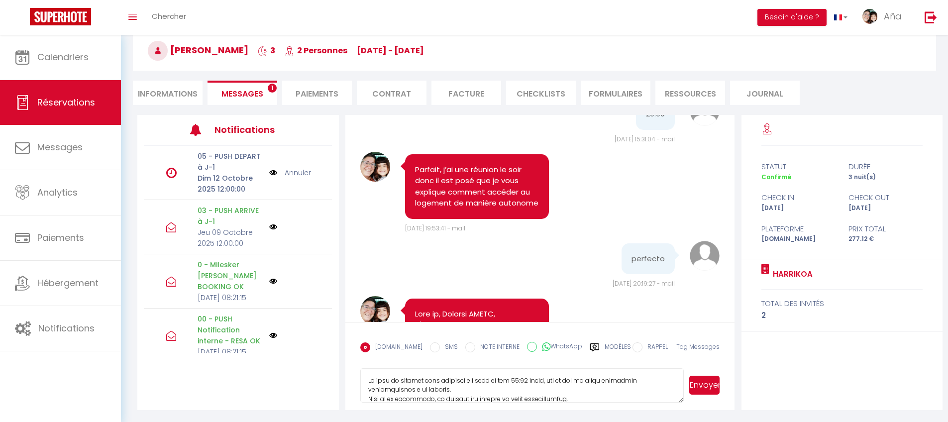
click at [564, 391] on textarea at bounding box center [522, 385] width 324 height 35
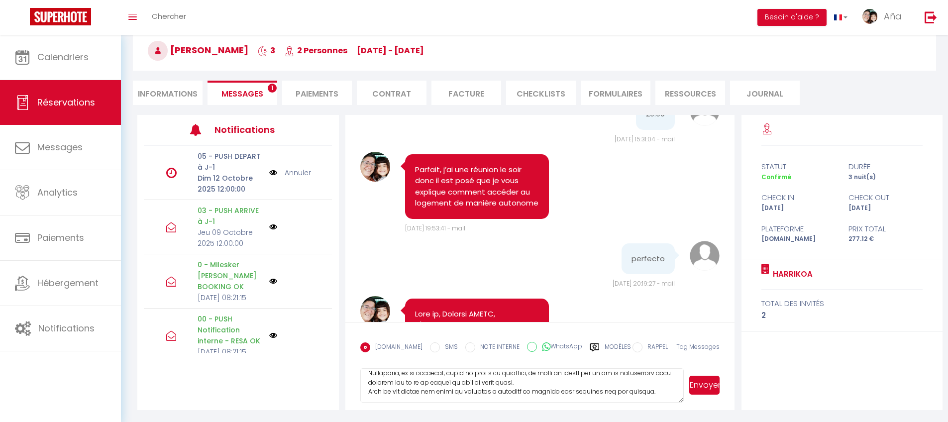
scroll to position [403, 0]
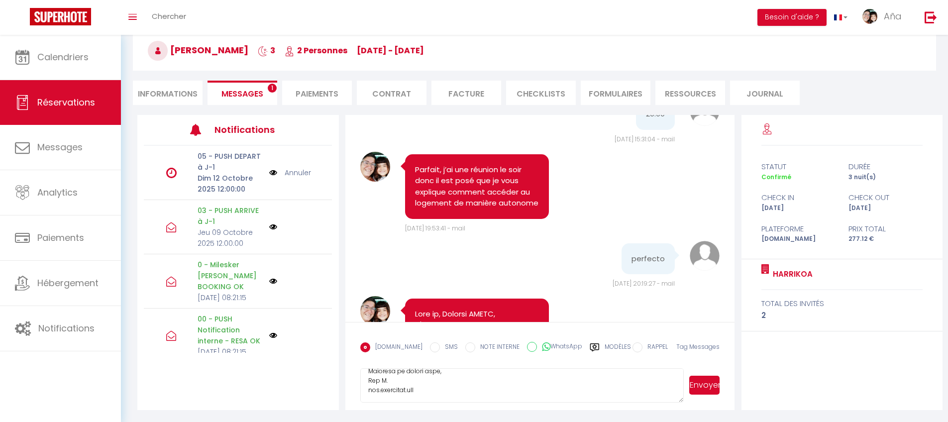
drag, startPoint x: 479, startPoint y: 379, endPoint x: 540, endPoint y: 421, distance: 74.2
click at [540, 421] on div "Retourner vers [PERSON_NAME] 3 2 Personnes [DATE] - [DATE] Actions Enregistrer …" at bounding box center [534, 203] width 827 height 437
type textarea "Su hora de llegada está prevista más allá de las 20:00 horas, por lo que no pod…"
click at [605, 348] on label "Modèles" at bounding box center [618, 351] width 26 height 17
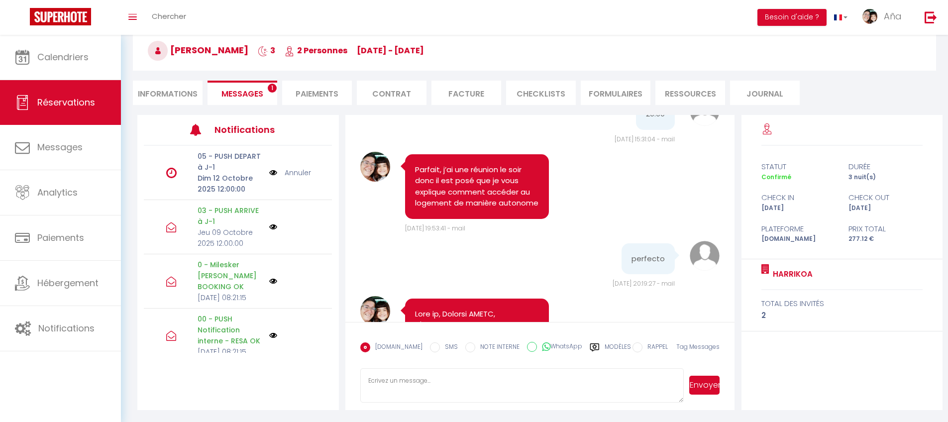
radio input "true"
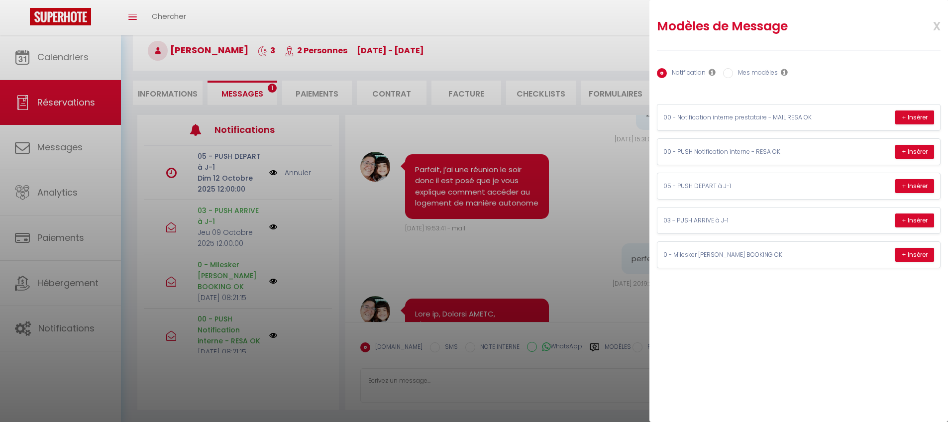
click at [749, 72] on label "Mes modèles" at bounding box center [755, 73] width 45 height 11
click at [733, 72] on input "Mes modèles" at bounding box center [728, 73] width 10 height 10
radio input "true"
radio input "false"
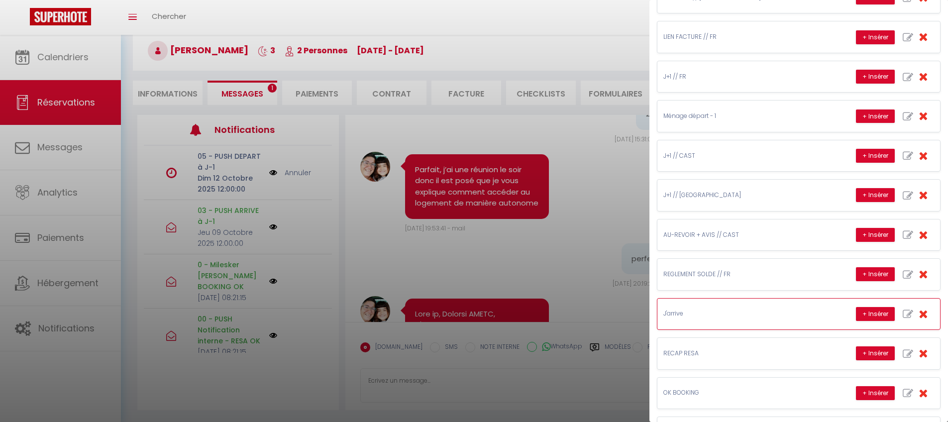
scroll to position [732, 0]
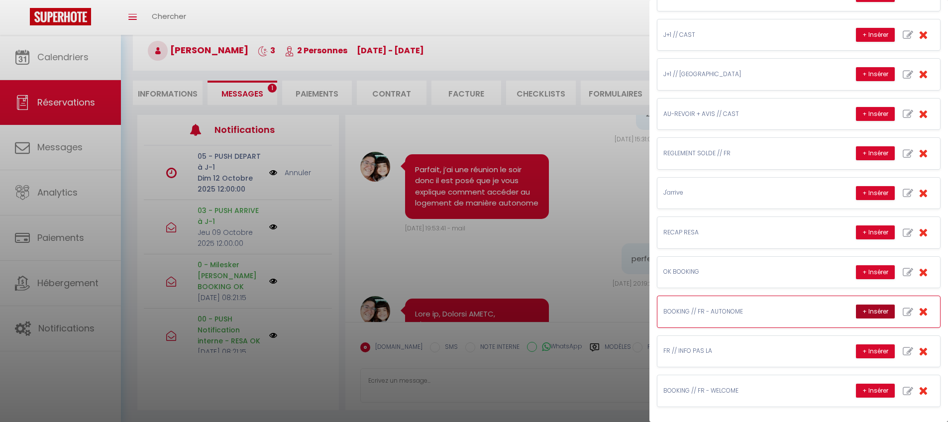
click at [868, 311] on button "+ Insérer" at bounding box center [875, 312] width 39 height 14
type textarea "LOREMIP DO SITAMETCO AD ELITSEDD Eius te incid utla etdol magn aliquae adm ve q…"
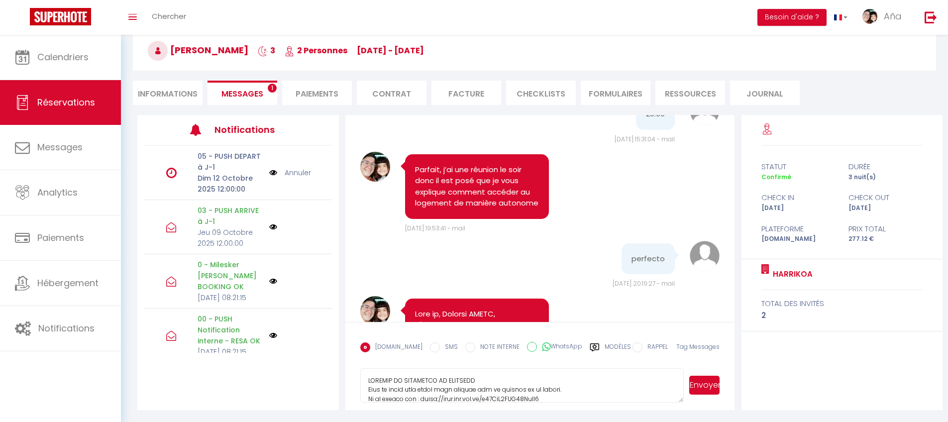
scroll to position [300, 0]
drag, startPoint x: 366, startPoint y: 378, endPoint x: 562, endPoint y: 437, distance: 203.8
click at [562, 372] on html "🟢 Des questions ou besoin d'assistance pour la migration AirBnB? Prenez rdv >>>…" at bounding box center [474, 161] width 948 height 422
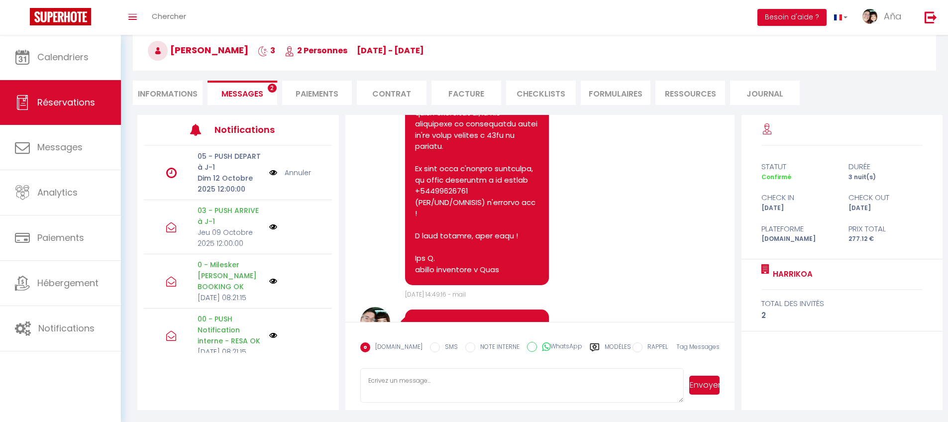
click at [612, 344] on label "Modèles" at bounding box center [618, 351] width 26 height 17
radio input "true"
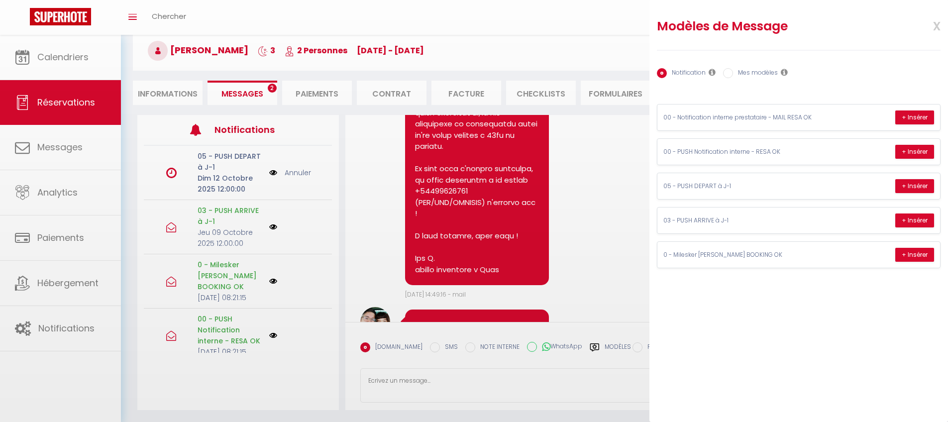
scroll to position [0, 0]
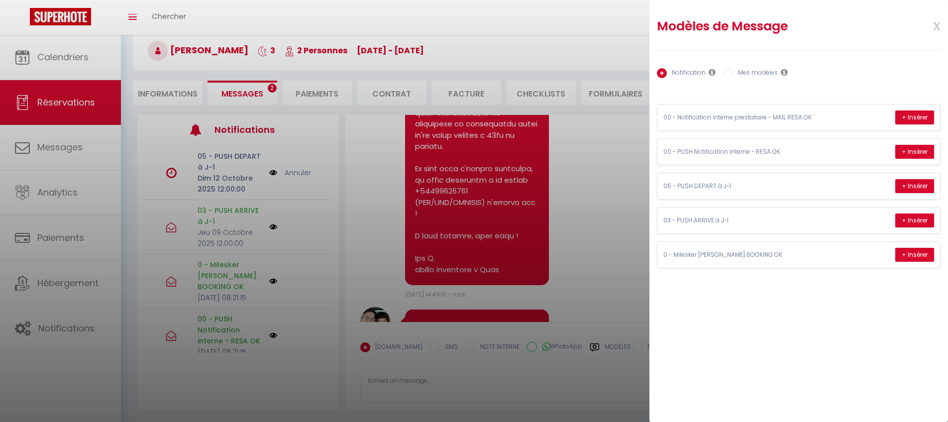
click at [749, 76] on label "Mes modèles" at bounding box center [755, 73] width 45 height 11
click at [733, 76] on input "Mes modèles" at bounding box center [728, 73] width 10 height 10
radio input "true"
radio input "false"
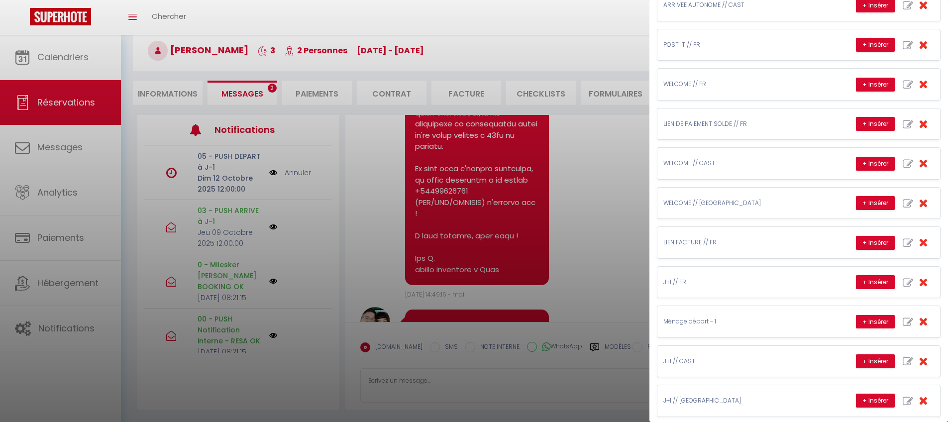
scroll to position [732, 0]
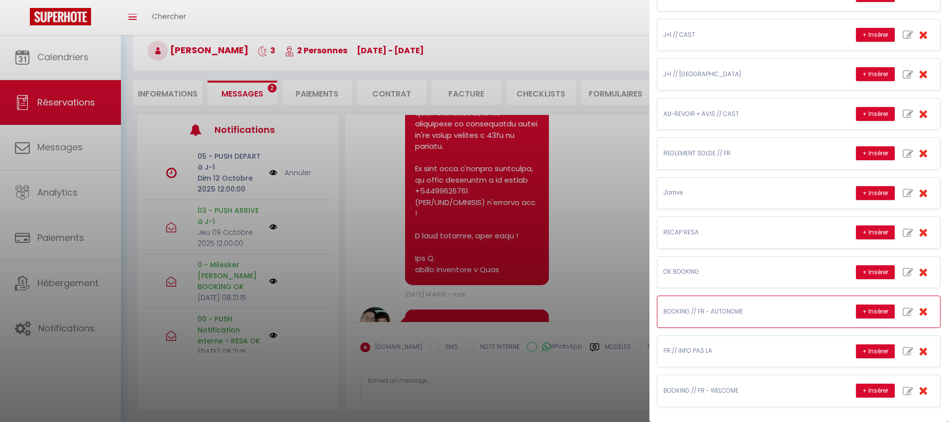
click at [705, 312] on p "BOOKING // FR - AUTONOME" at bounding box center [738, 311] width 149 height 9
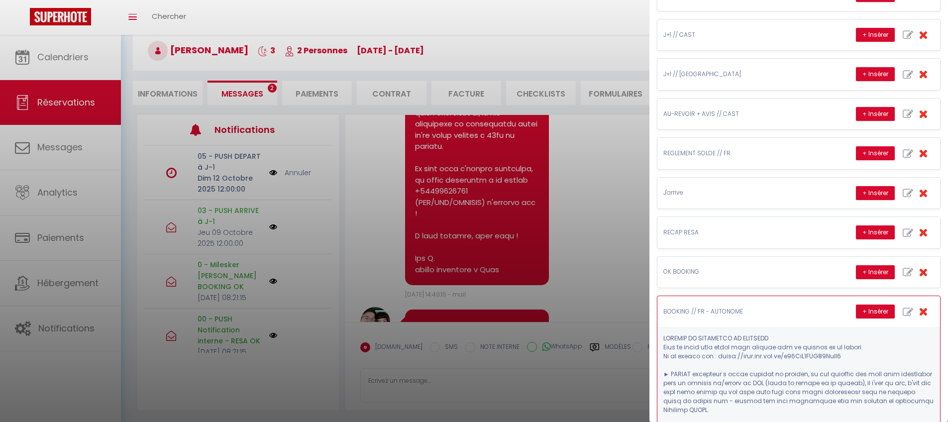
click at [903, 312] on icon "button" at bounding box center [908, 312] width 10 height 10
type input "BOOKING // FR - AUTONOME"
type textarea "LOREMIP DO SITAMETCO AD ELITSEDD Eius te incid utla etdol magn aliquae adm ve q…"
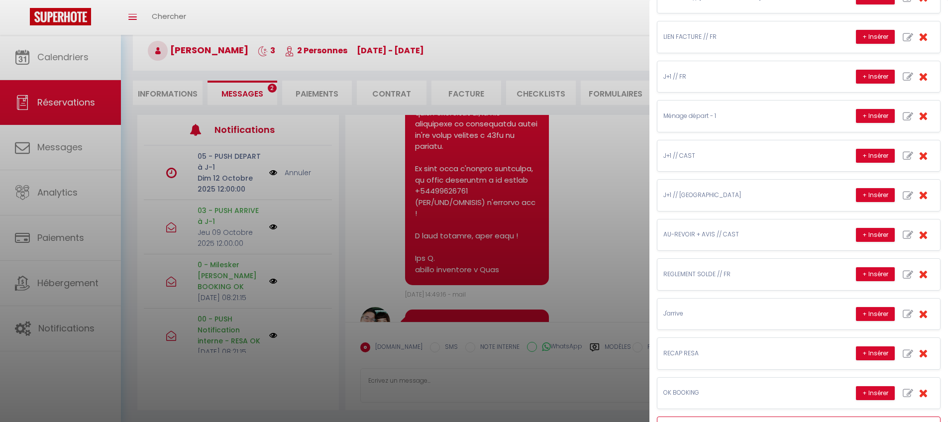
scroll to position [814, 0]
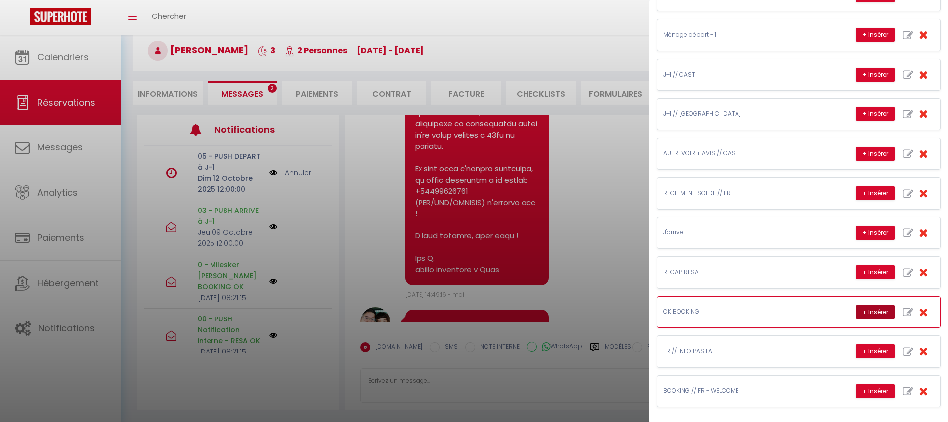
click at [881, 312] on button "+ Insérer" at bounding box center [875, 312] width 39 height 14
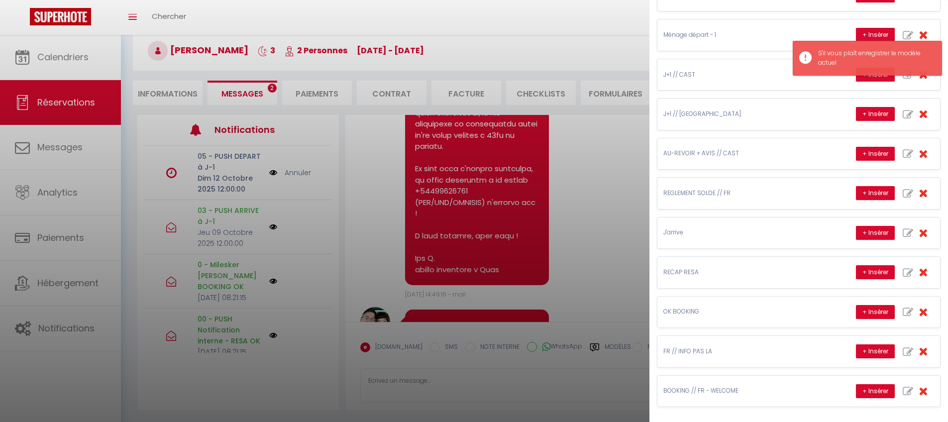
click at [471, 389] on div at bounding box center [474, 211] width 948 height 422
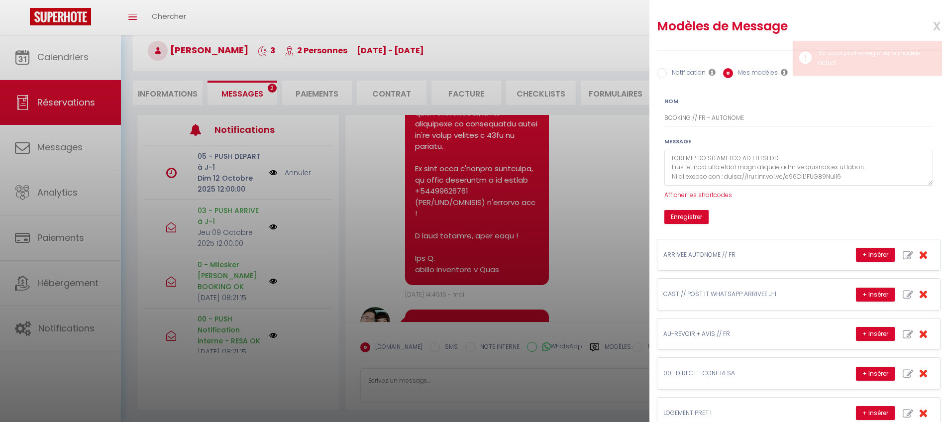
scroll to position [0, 0]
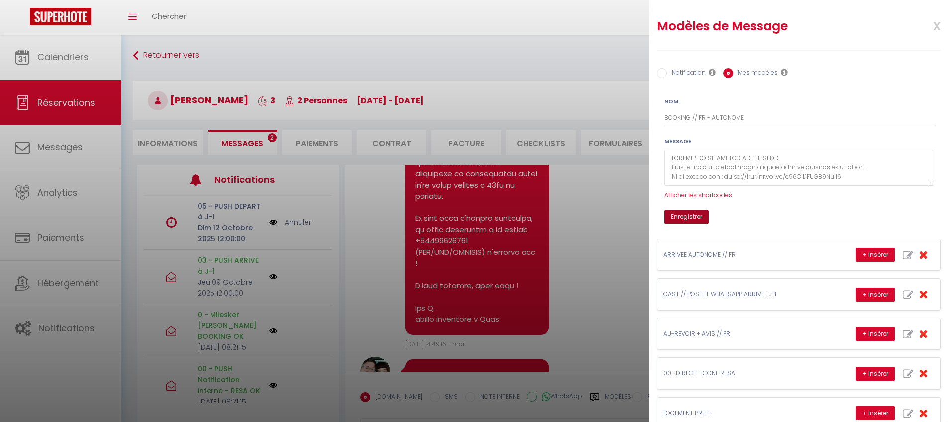
click at [693, 214] on button "Enregistrer" at bounding box center [687, 217] width 44 height 14
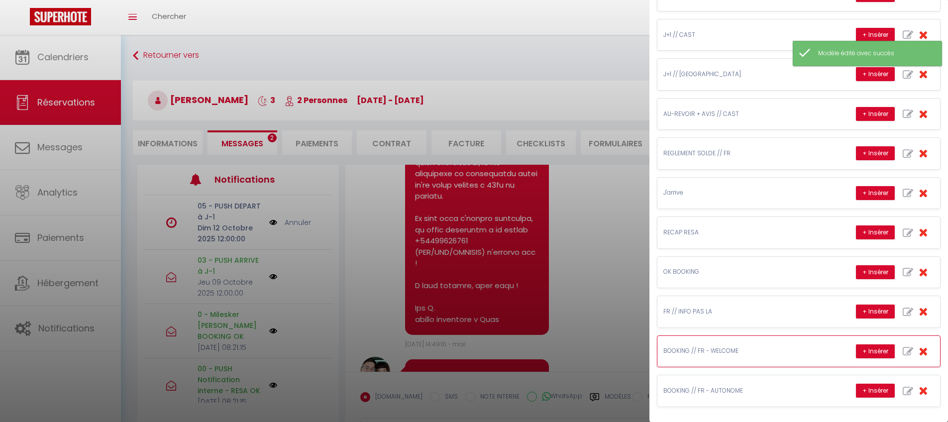
scroll to position [50, 0]
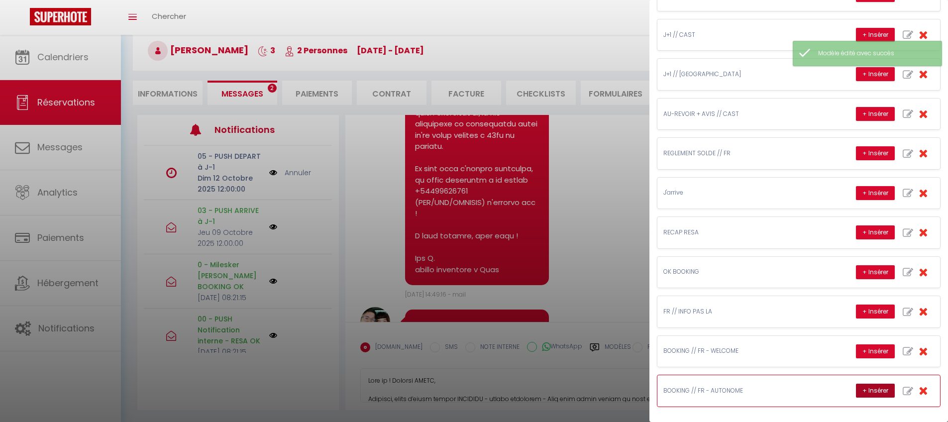
click at [868, 390] on button "+ Insérer" at bounding box center [875, 391] width 39 height 14
type textarea "Lore ip ! Dolorsi AMETC, Adipisci, elits d’eiusm tempor INCIDIDU - utlabo etdol…"
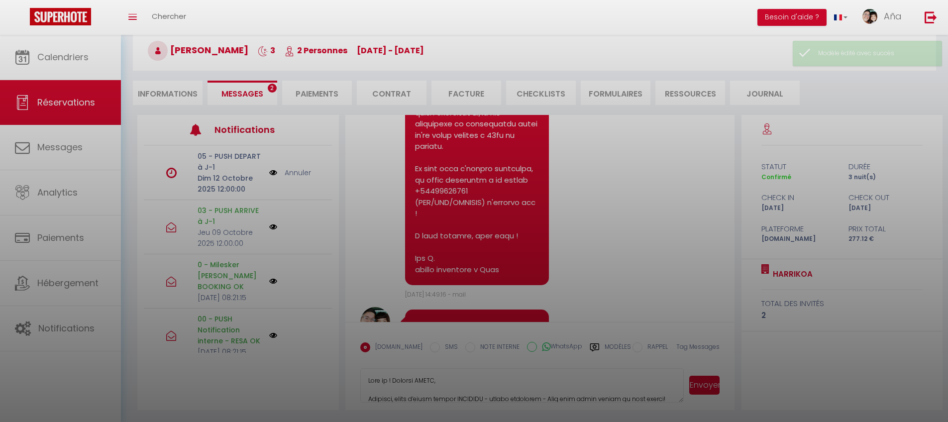
scroll to position [619, 0]
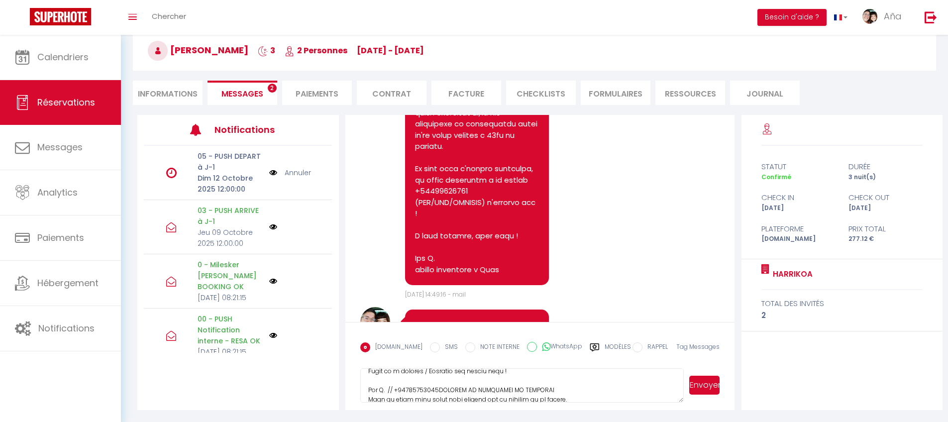
click at [571, 390] on textarea at bounding box center [522, 385] width 324 height 35
click at [605, 344] on label "Modèles" at bounding box center [618, 351] width 26 height 17
radio input "true"
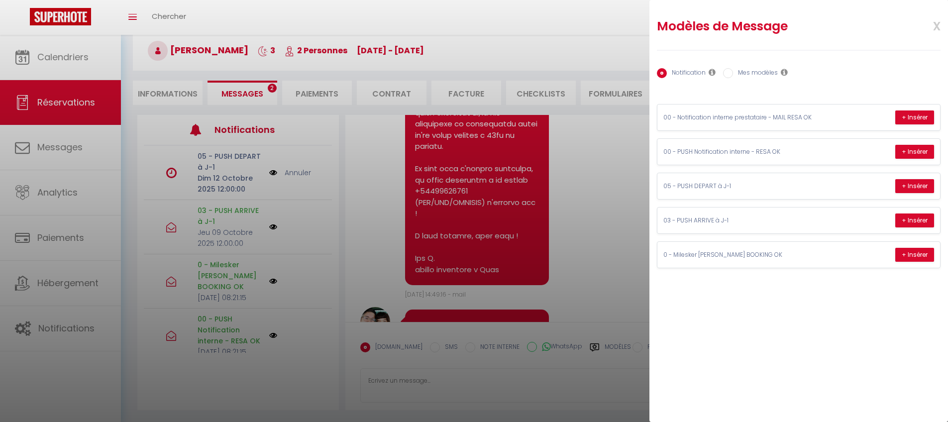
click at [764, 71] on label "Mes modèles" at bounding box center [755, 73] width 45 height 11
click at [733, 71] on input "Mes modèles" at bounding box center [728, 73] width 10 height 10
radio input "true"
radio input "false"
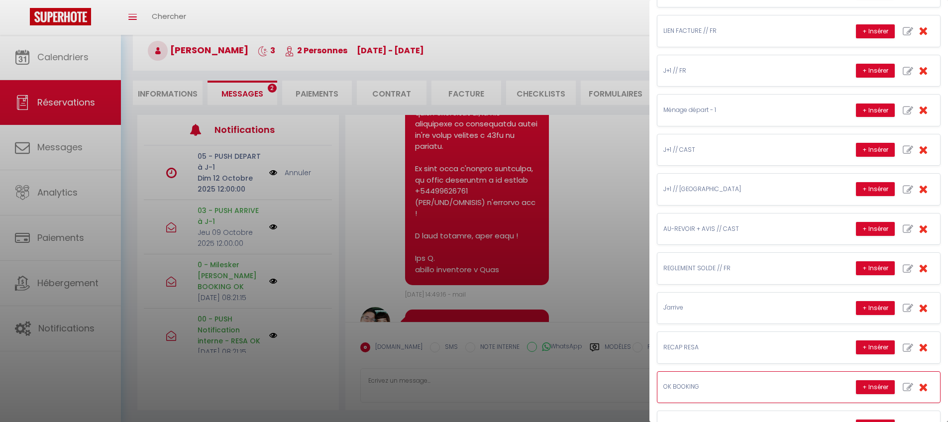
scroll to position [732, 0]
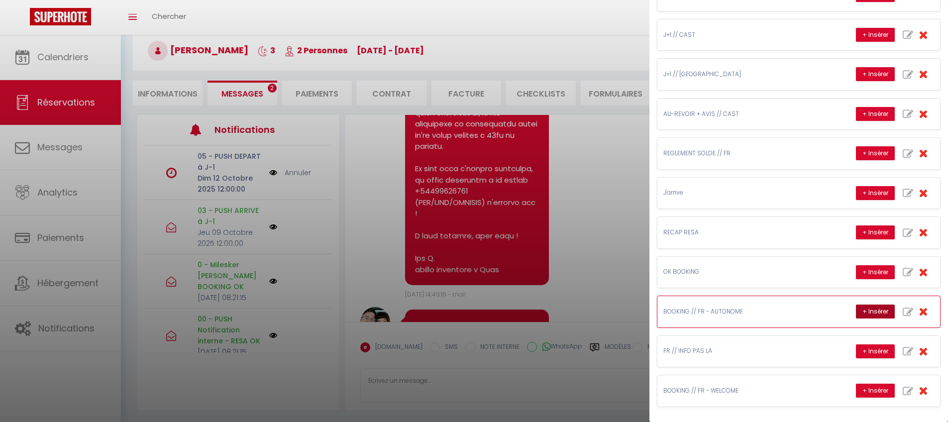
click at [875, 306] on button "+ Insérer" at bounding box center [875, 312] width 39 height 14
type textarea "LOREMIP DO SITAMETCO AD ELITSEDD Eius te incid utla etdol magn aliquae adm ve q…"
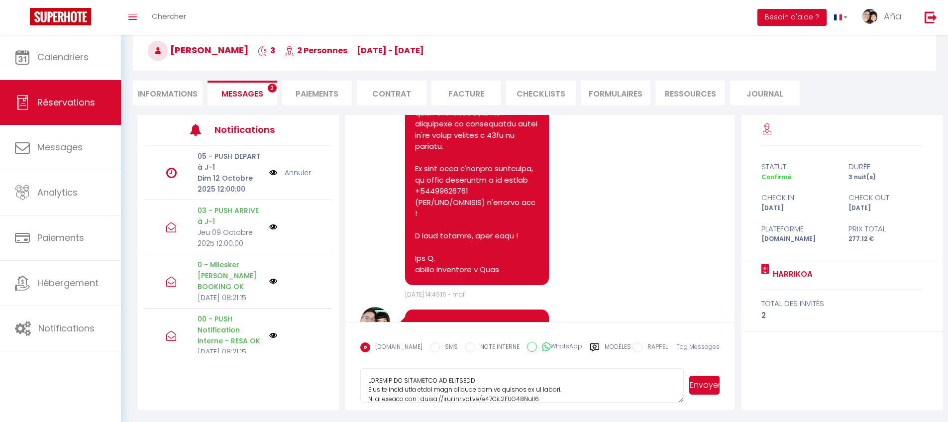
click at [566, 379] on textarea at bounding box center [522, 385] width 324 height 35
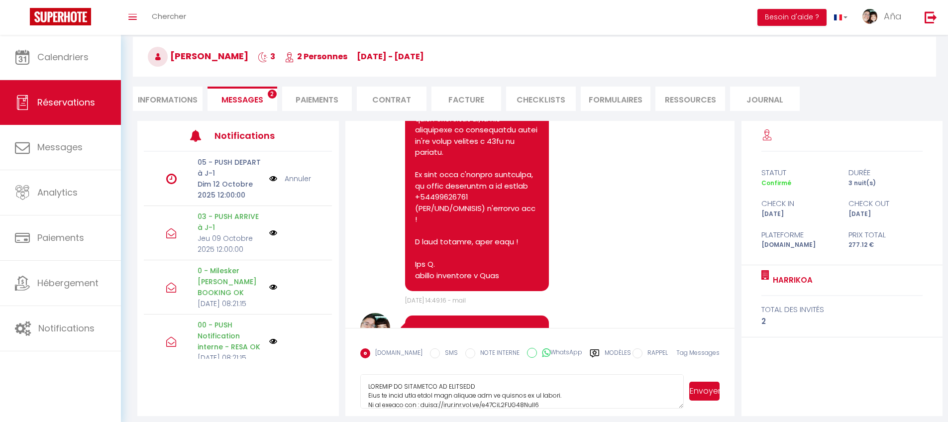
scroll to position [50, 0]
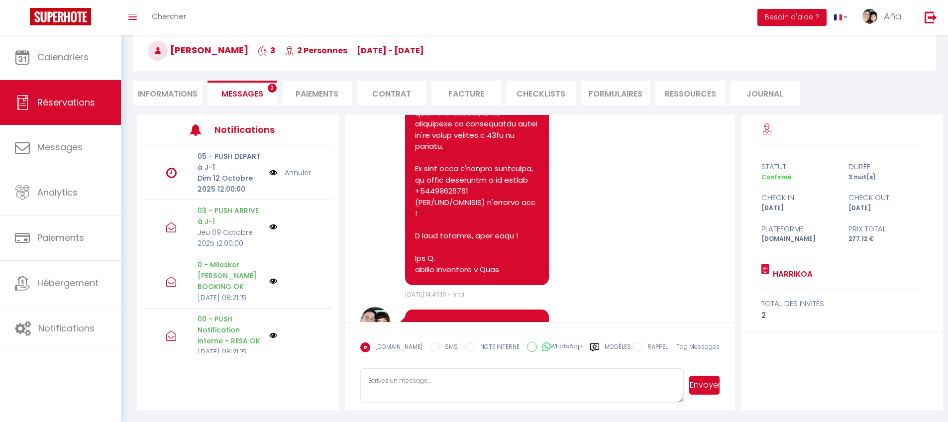
click at [593, 345] on div "Modèles" at bounding box center [610, 353] width 41 height 21
radio input "true"
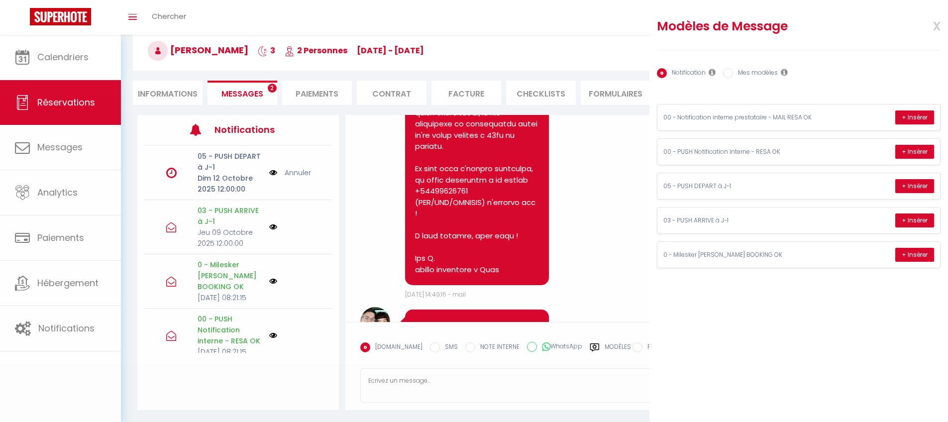
scroll to position [0, 0]
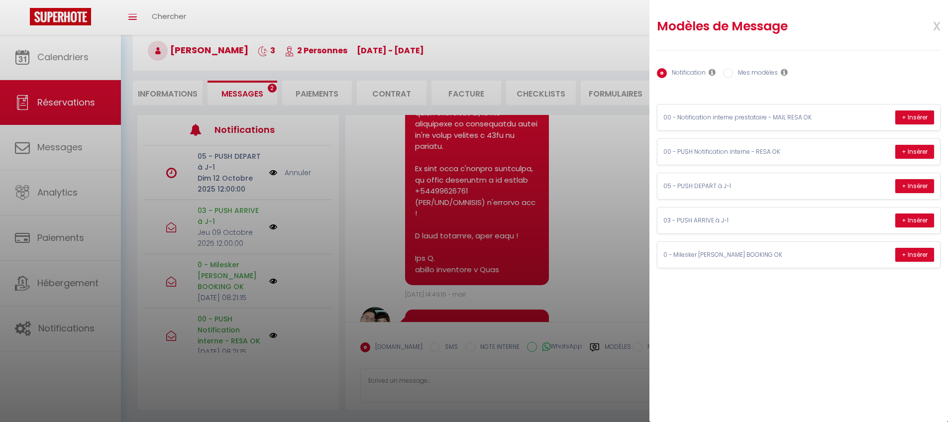
click at [757, 66] on div "Notification Mes modèles" at bounding box center [799, 73] width 284 height 21
click at [757, 71] on label "Mes modèles" at bounding box center [755, 73] width 45 height 11
click at [733, 71] on input "Mes modèles" at bounding box center [728, 73] width 10 height 10
radio input "true"
radio input "false"
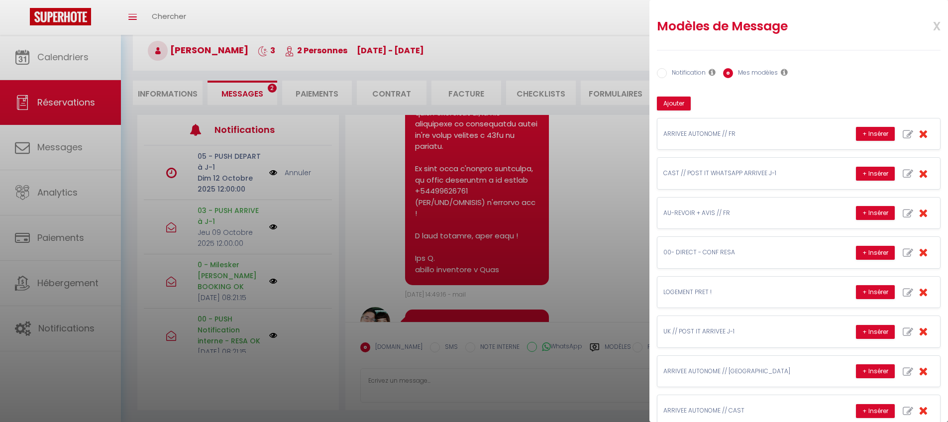
scroll to position [262, 0]
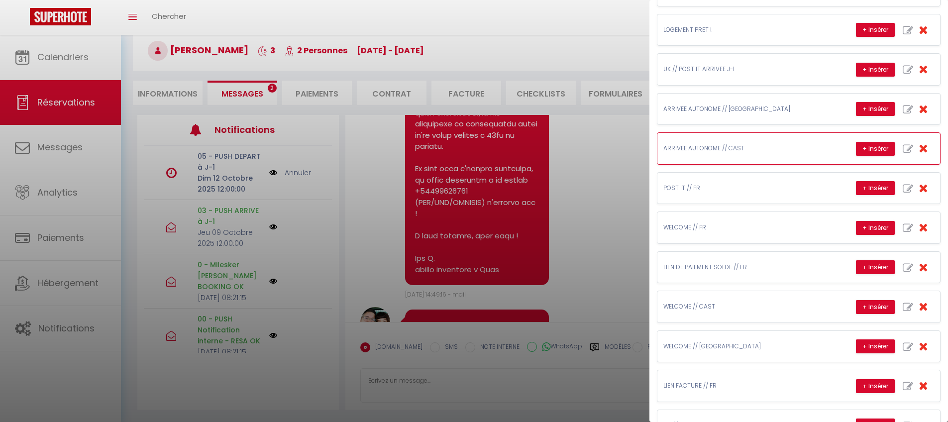
click at [697, 146] on p "ARRIVEE AUTONOME // CAST" at bounding box center [738, 148] width 149 height 9
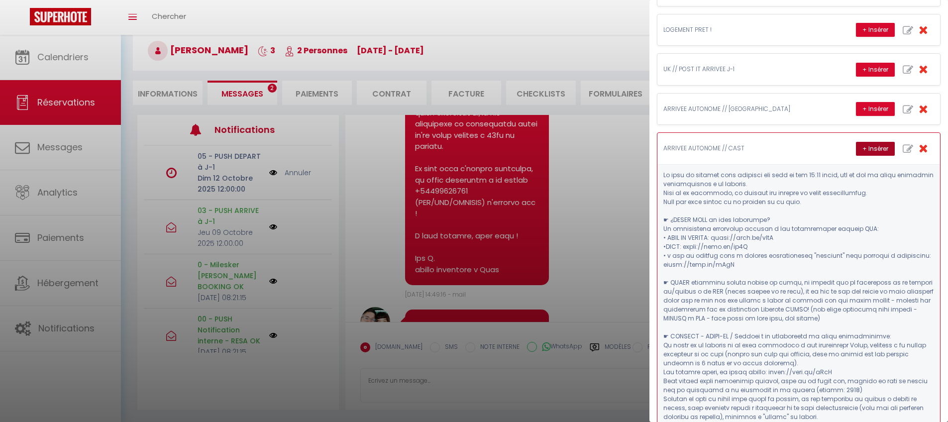
click at [870, 151] on button "+ Insérer" at bounding box center [875, 149] width 39 height 14
type textarea "Lo ipsu do sitamet cons adipisci eli sedd ei tem 35:75 incid, utl et dol ma ali…"
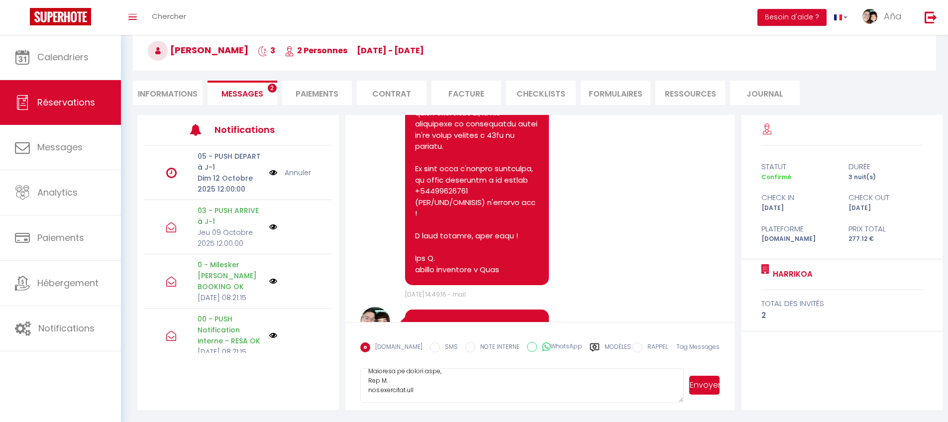
scroll to position [403, 0]
drag, startPoint x: 479, startPoint y: 379, endPoint x: 580, endPoint y: 465, distance: 132.1
click at [580, 372] on html "🟢 Des questions ou besoin d'assistance pour la migration AirBnB? Prenez rdv >>>…" at bounding box center [474, 161] width 948 height 422
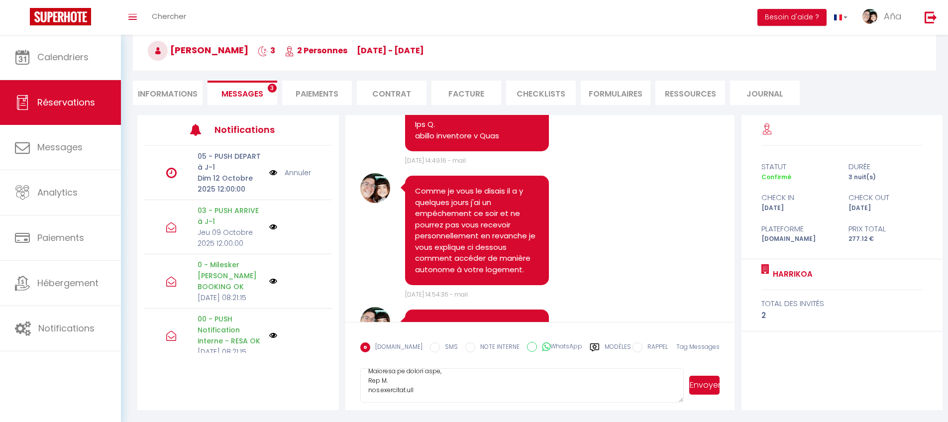
click at [607, 346] on label "Modèles" at bounding box center [618, 351] width 26 height 17
radio input "true"
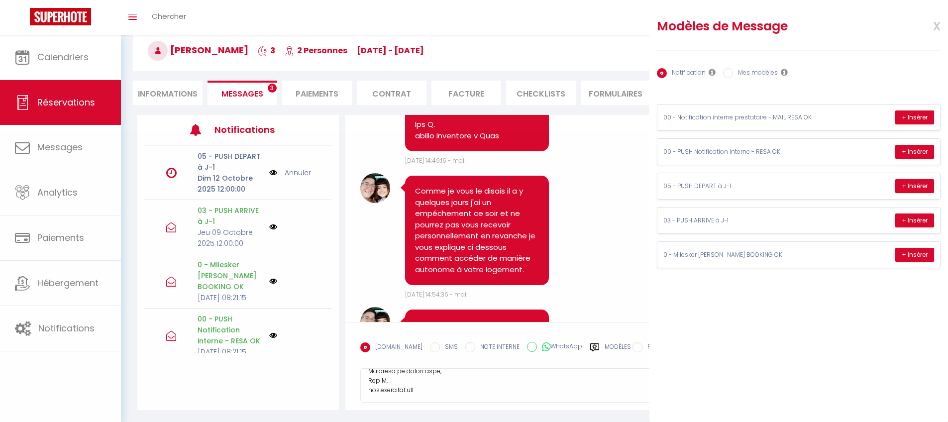
scroll to position [0, 0]
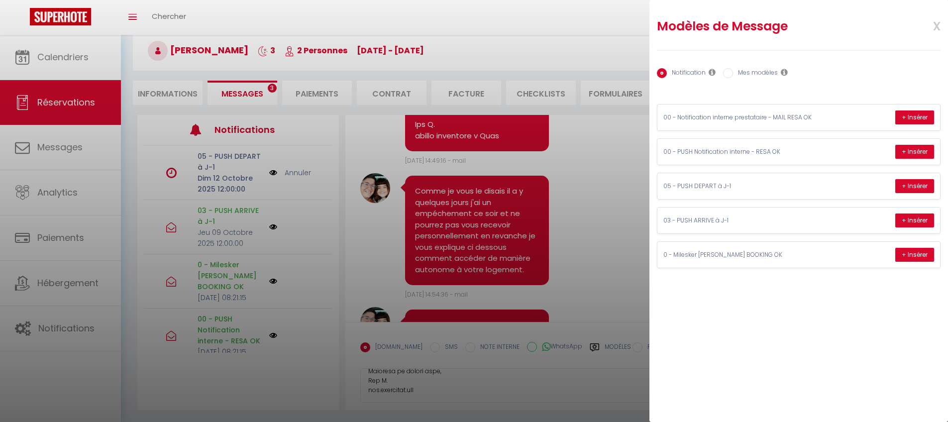
click at [750, 62] on div "Notification Mes modèles Nom Message Afficher les shortcodes Annuler Enregistre…" at bounding box center [799, 159] width 284 height 219
click at [750, 75] on label "Mes modèles" at bounding box center [755, 73] width 45 height 11
click at [733, 75] on input "Mes modèles" at bounding box center [728, 73] width 10 height 10
radio input "true"
radio input "false"
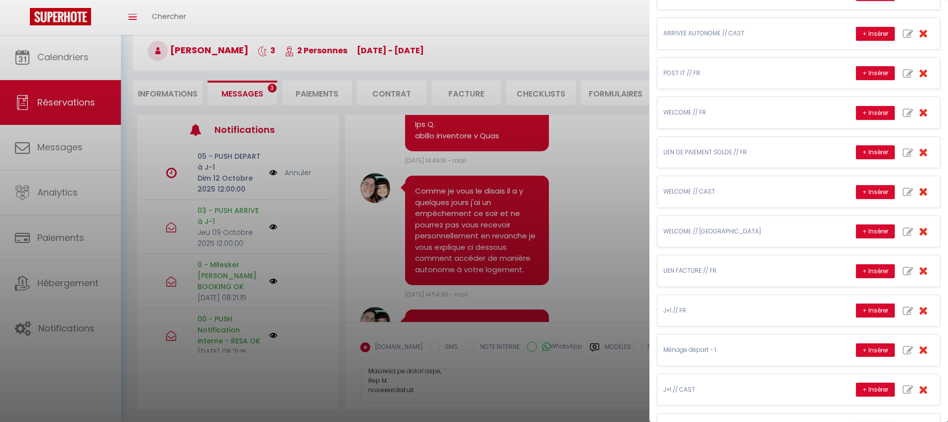
scroll to position [302, 0]
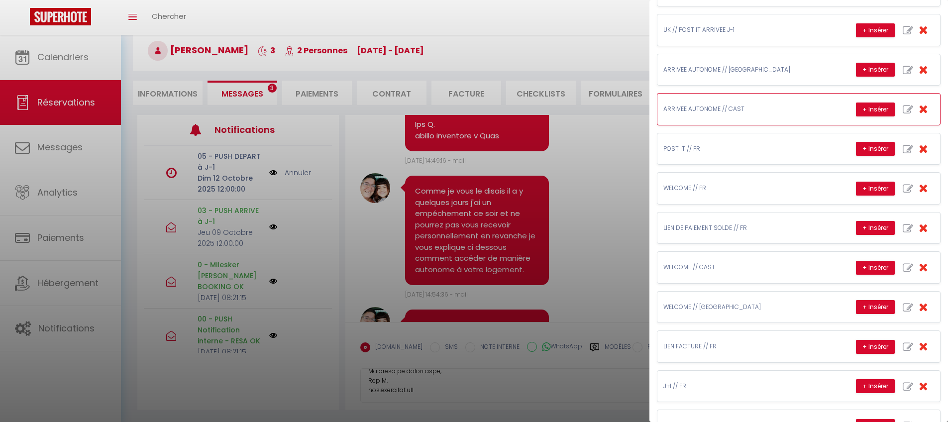
click at [903, 111] on icon "button" at bounding box center [908, 110] width 10 height 10
type input "ARRIVEE AUTONOME // CAST"
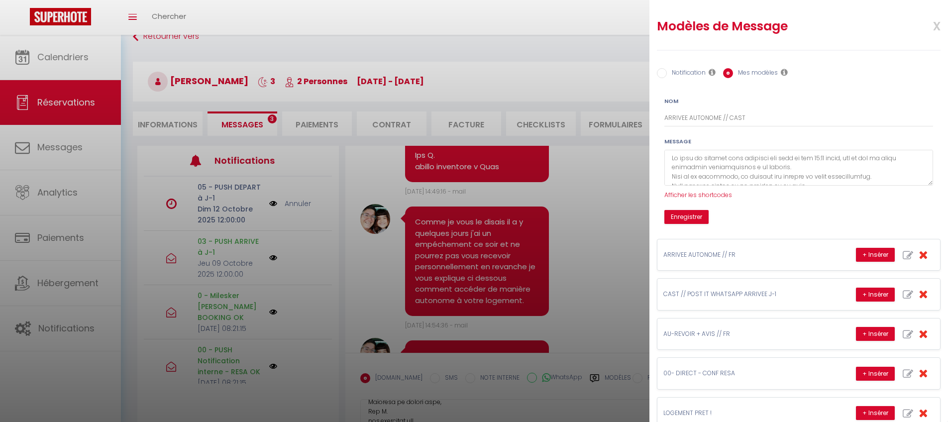
scroll to position [29, 0]
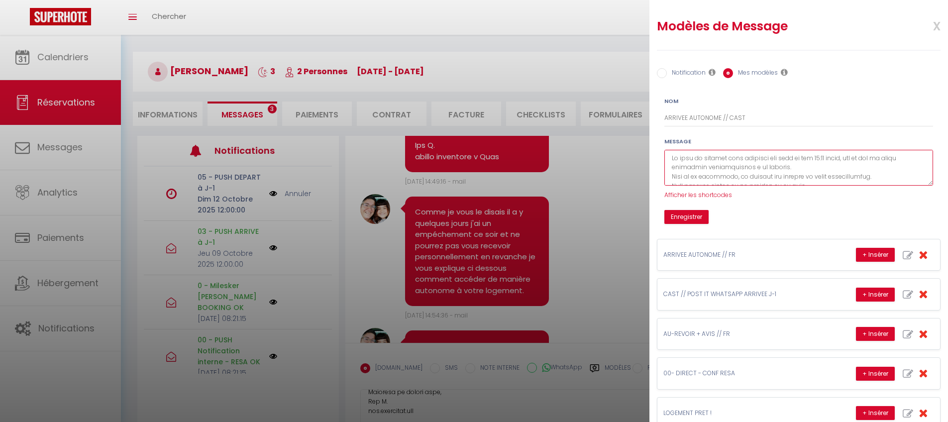
click at [777, 161] on textarea at bounding box center [799, 168] width 269 height 36
drag, startPoint x: 730, startPoint y: 166, endPoint x: 812, endPoint y: 164, distance: 81.2
click at [812, 164] on textarea at bounding box center [799, 168] width 269 height 36
paste textarea "[DOMAIN_NAME][URL]"
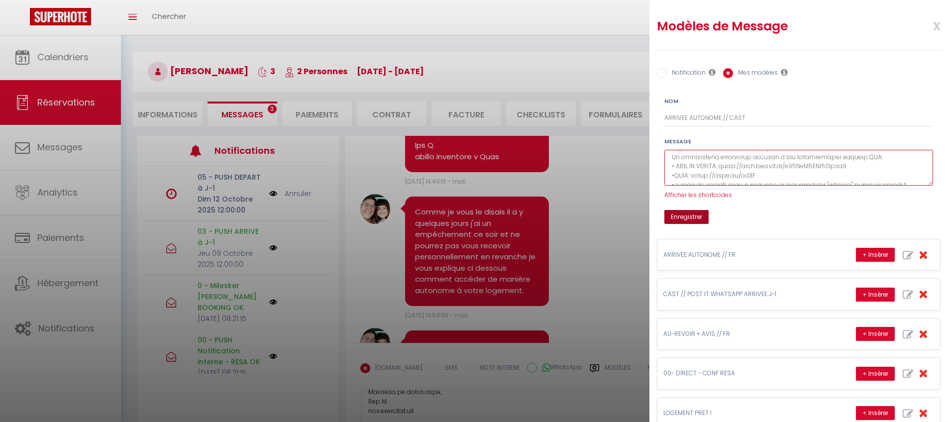
type textarea "Lo ipsu do sitamet cons adipisci eli sedd ei tem 43:43 incid, utl et dol ma ali…"
click at [698, 220] on button "Enregistrer" at bounding box center [687, 217] width 44 height 14
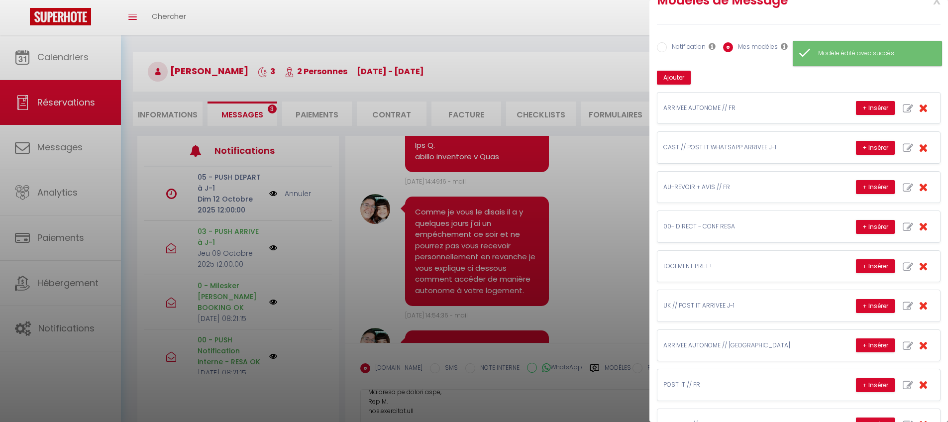
scroll to position [90, 0]
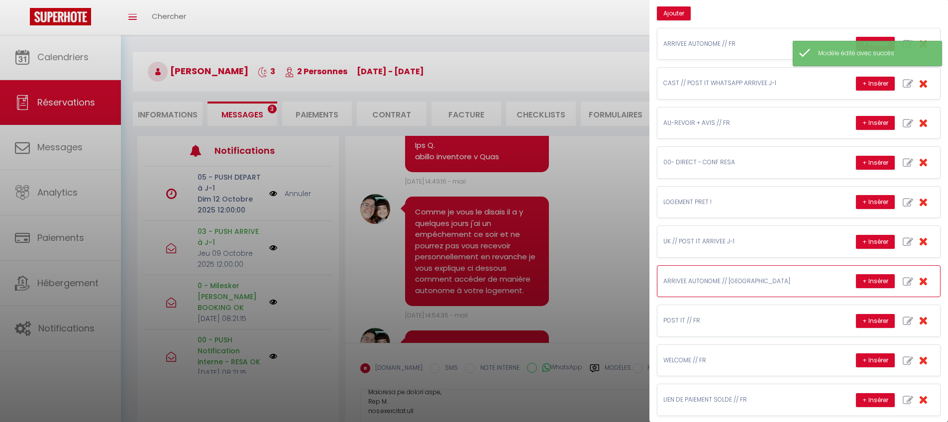
click at [903, 284] on icon "button" at bounding box center [908, 282] width 10 height 10
type input "ARRIVEE AUTONOME // [GEOGRAPHIC_DATA]"
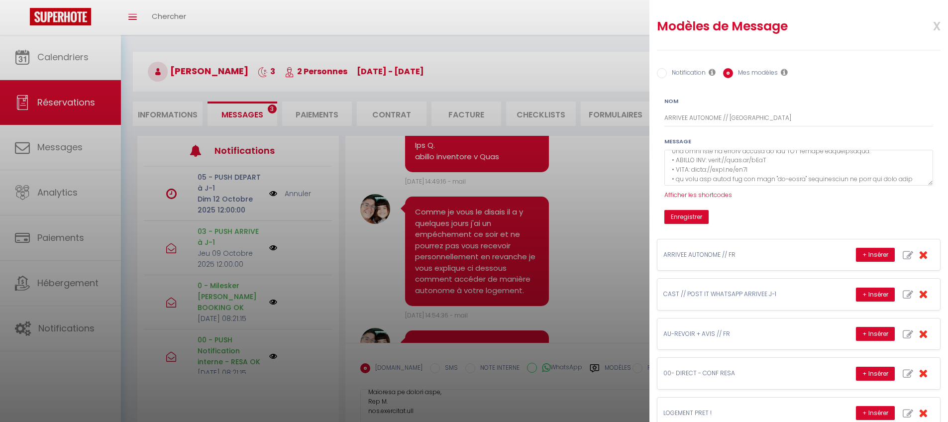
scroll to position [51, 0]
drag, startPoint x: 782, startPoint y: 172, endPoint x: 729, endPoint y: 165, distance: 53.7
click at [728, 164] on textarea at bounding box center [799, 168] width 269 height 36
click at [727, 177] on textarea at bounding box center [799, 168] width 269 height 36
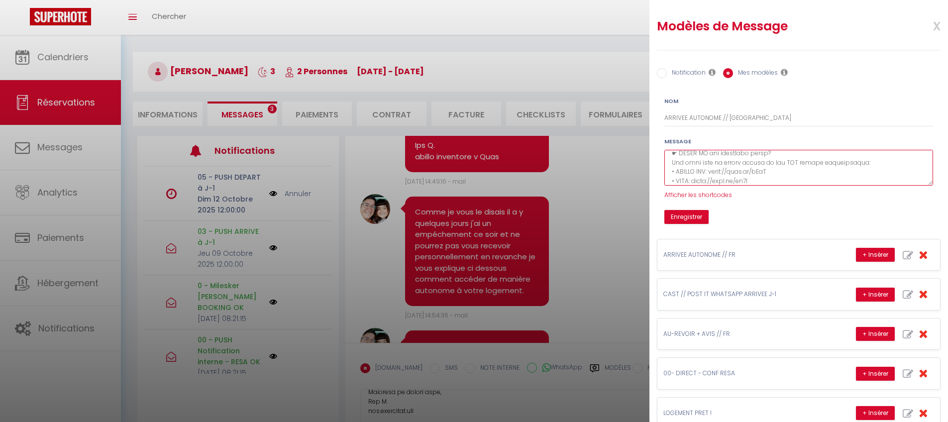
drag, startPoint x: 717, startPoint y: 172, endPoint x: 776, endPoint y: 170, distance: 59.3
click at [776, 170] on textarea at bounding box center [799, 168] width 269 height 36
paste textarea "[DOMAIN_NAME][URL]"
type textarea "Lore ipsumdo sita co adipiscin elitse 7 d.e., te I utla etd ma aliq en adminim …"
click at [707, 216] on button "Enregistrer" at bounding box center [687, 217] width 44 height 14
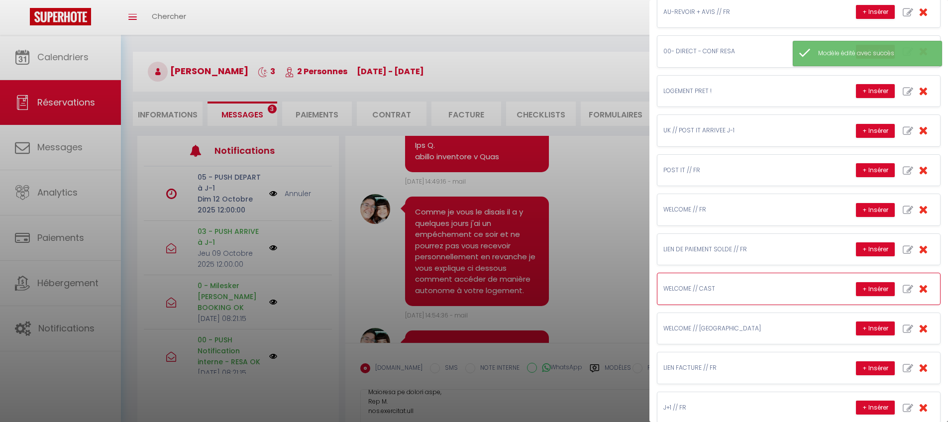
scroll to position [220, 0]
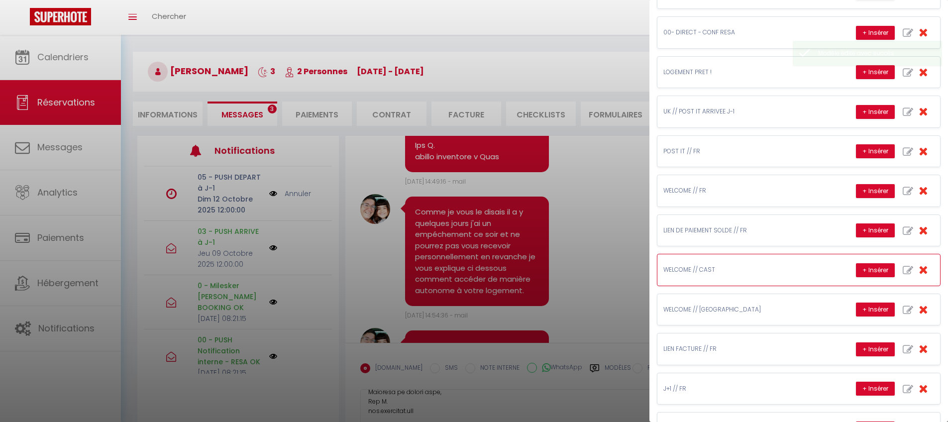
click at [903, 269] on icon "button" at bounding box center [908, 270] width 10 height 10
type input "WELCOME // CAST"
type textarea "Lore ip, dolo [SITAM:CONSE_ADIP], ¿Elitse doe te inci utla? Etd Mag a enima min…"
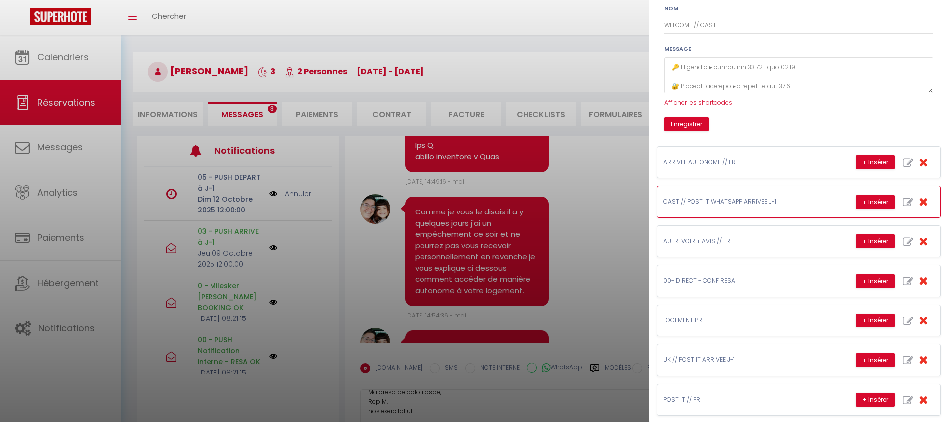
scroll to position [35, 0]
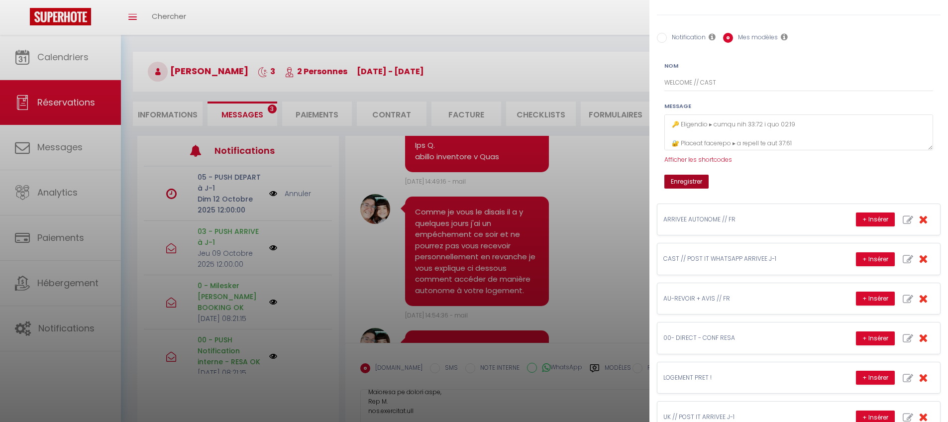
click at [697, 176] on button "Enregistrer" at bounding box center [687, 182] width 44 height 14
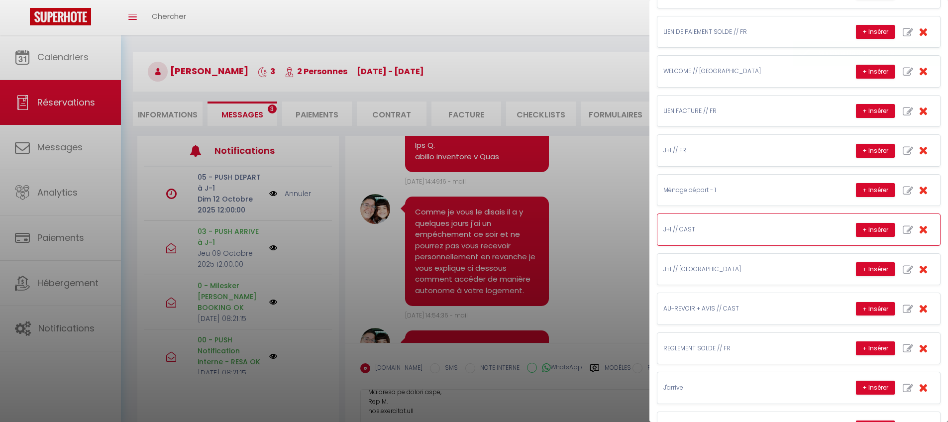
scroll to position [406, 0]
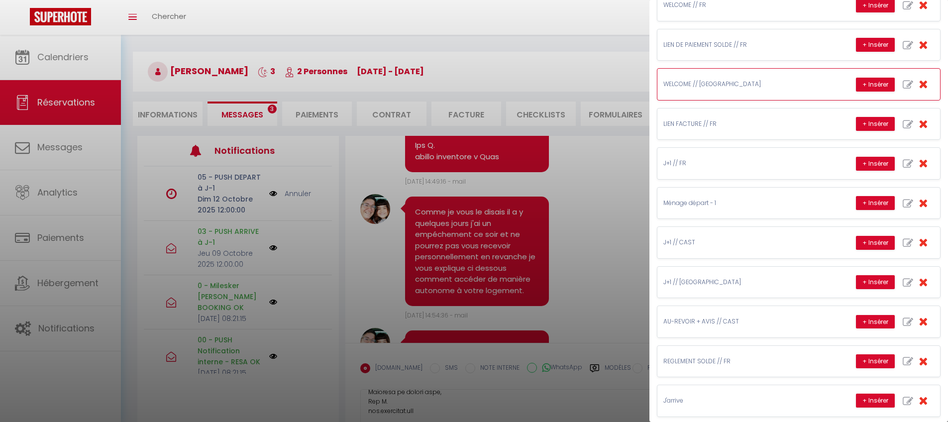
click at [897, 83] on button "button" at bounding box center [908, 84] width 23 height 19
type input "WELCOME // [GEOGRAPHIC_DATA]"
type textarea "Lore ip, Dolor [SITAM:CONSE_ADIP], E sedd eiu'te incid utla? E do Mag ali enima…"
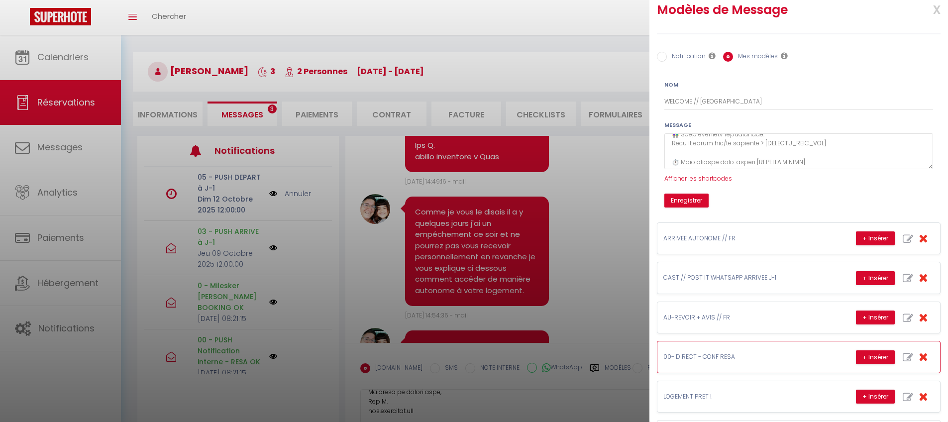
scroll to position [187, 0]
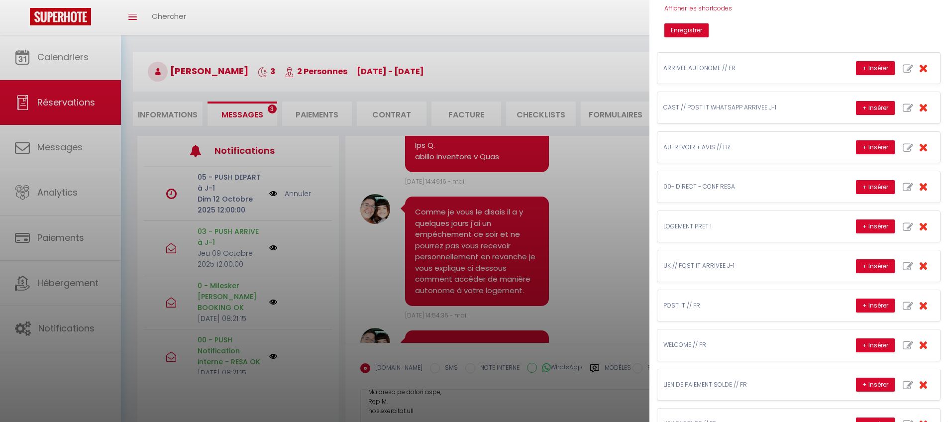
click at [549, 16] on div at bounding box center [474, 211] width 948 height 422
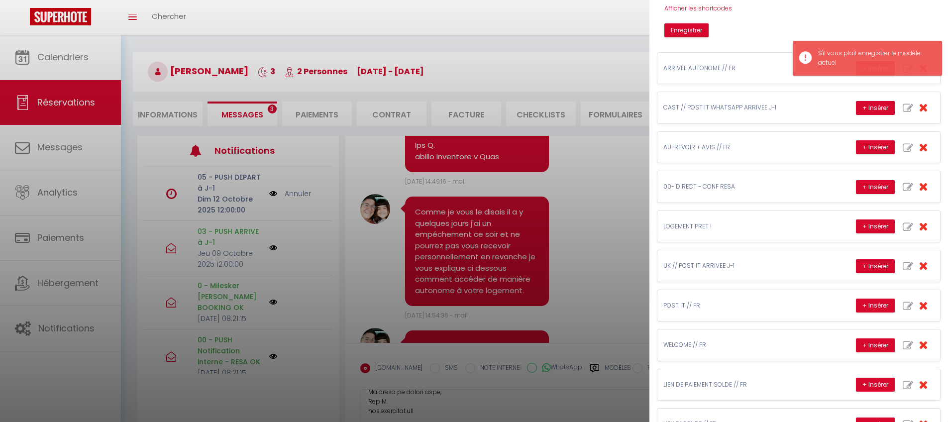
click at [887, 28] on div "Enregistrer" at bounding box center [799, 30] width 282 height 14
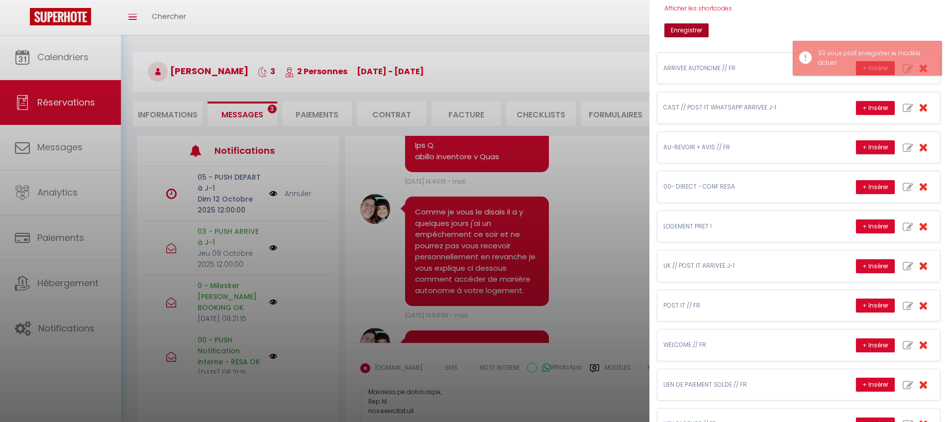
click at [684, 34] on button "Enregistrer" at bounding box center [687, 30] width 44 height 14
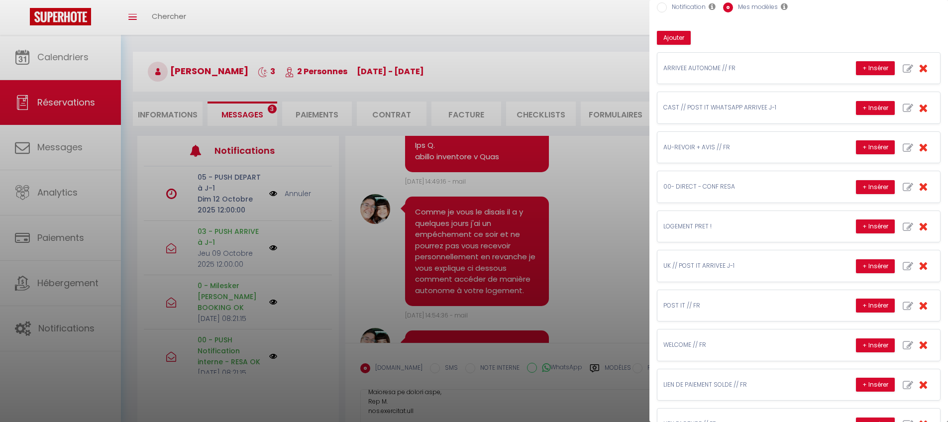
click at [551, 43] on div at bounding box center [474, 211] width 948 height 422
